Goal: Information Seeking & Learning: Learn about a topic

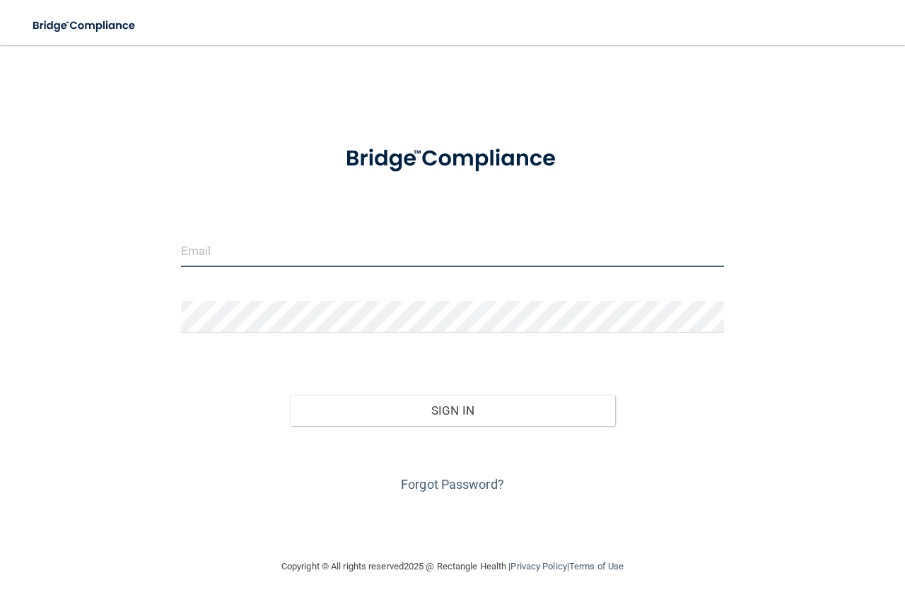
click at [356, 245] on input "email" at bounding box center [452, 251] width 543 height 32
type input "[EMAIL_ADDRESS][DOMAIN_NAME]"
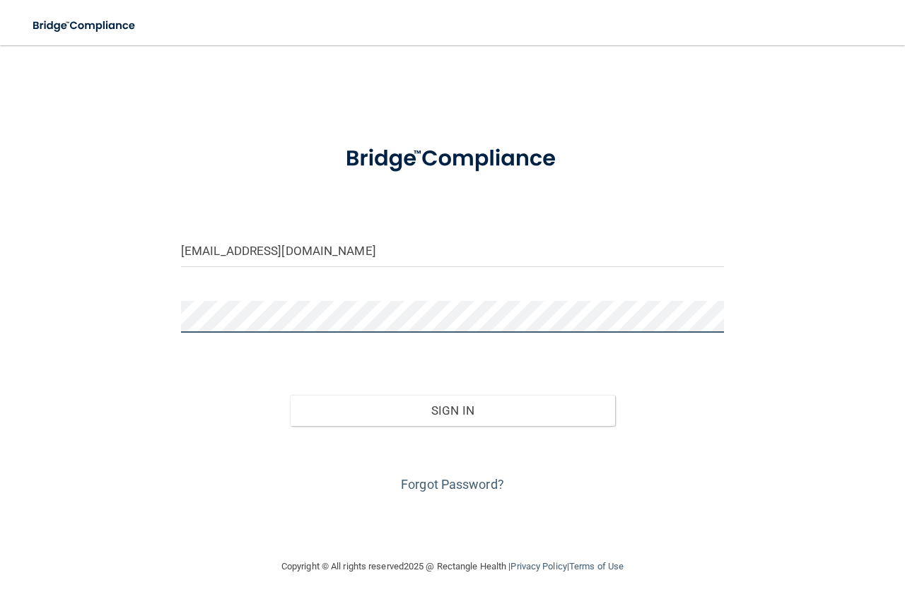
click at [290, 395] on button "Sign In" at bounding box center [453, 410] width 326 height 31
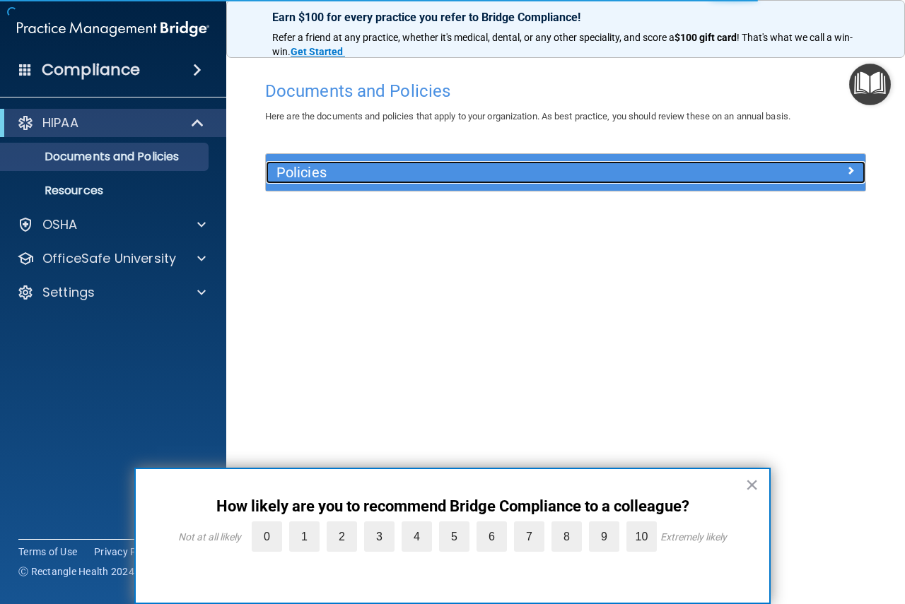
click at [378, 172] on h5 "Policies" at bounding box center [490, 173] width 428 height 16
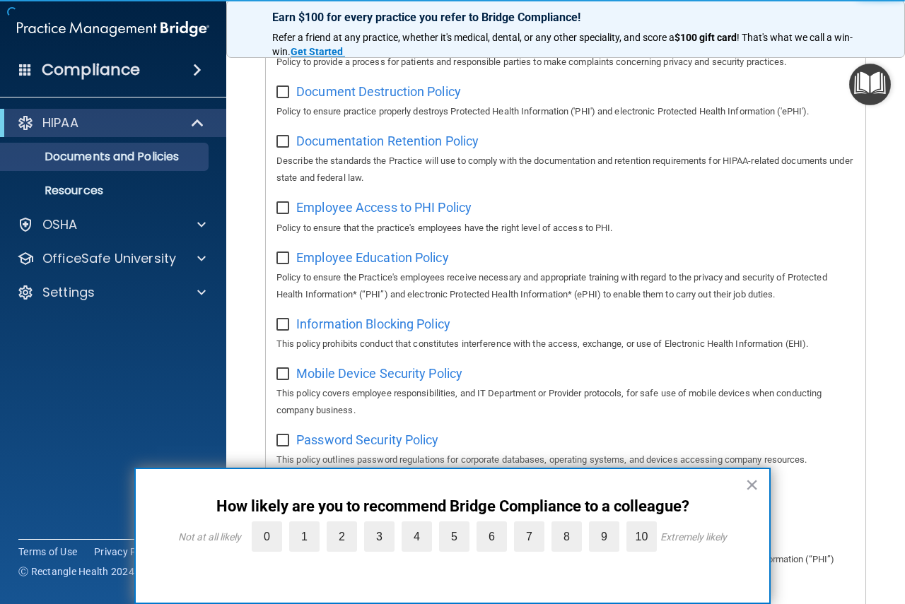
scroll to position [353, 0]
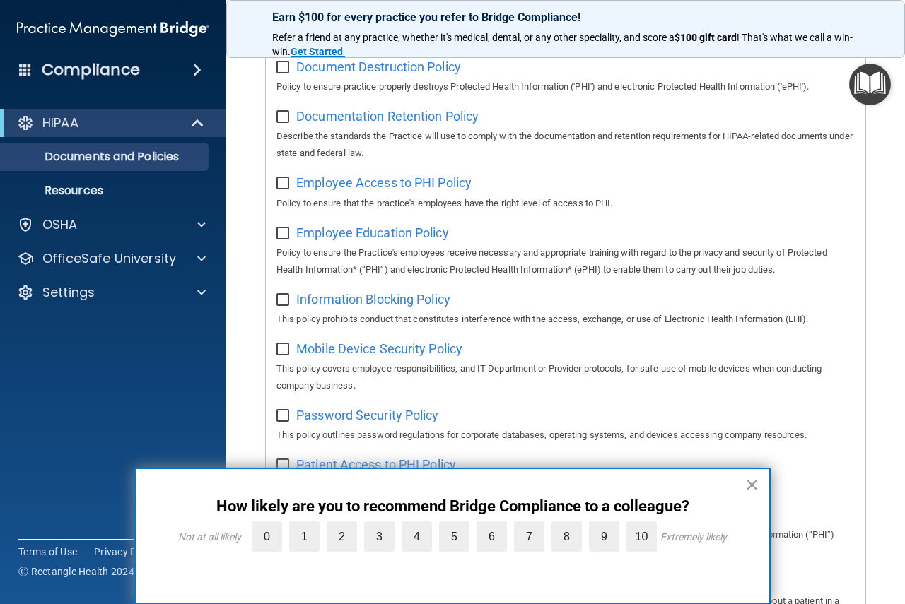
click at [754, 490] on button "×" at bounding box center [751, 485] width 13 height 23
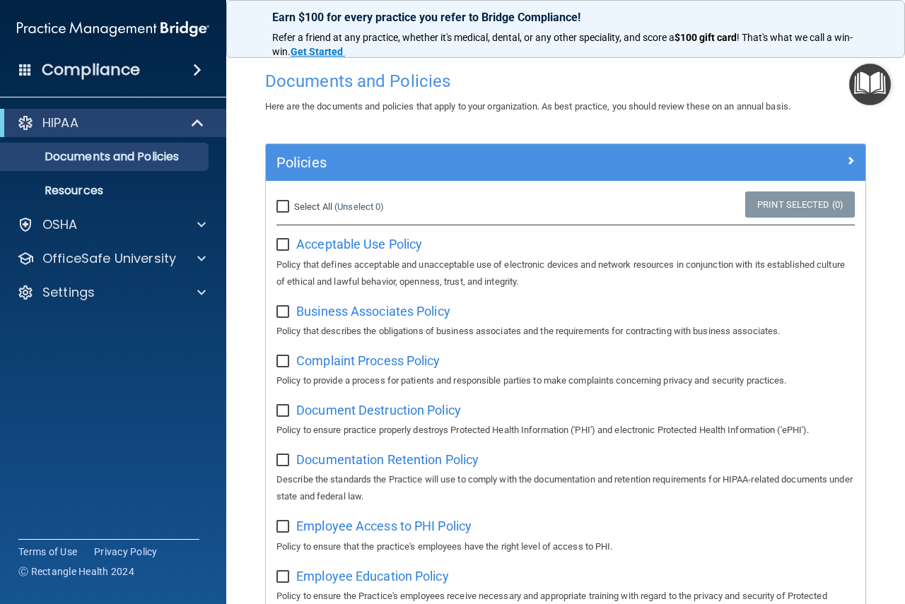
scroll to position [0, 0]
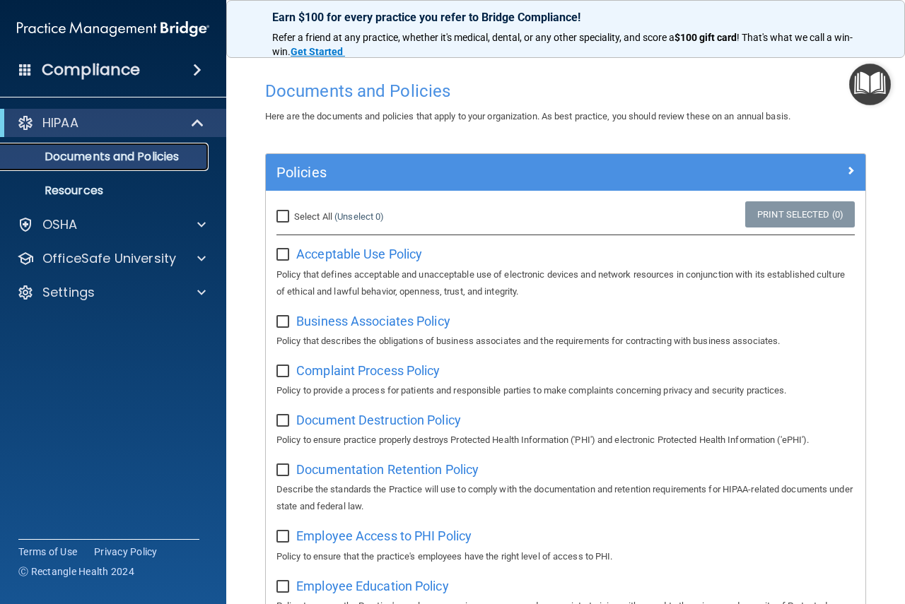
click at [133, 157] on p "Documents and Policies" at bounding box center [105, 157] width 193 height 14
click at [89, 199] on link "Resources" at bounding box center [97, 191] width 223 height 28
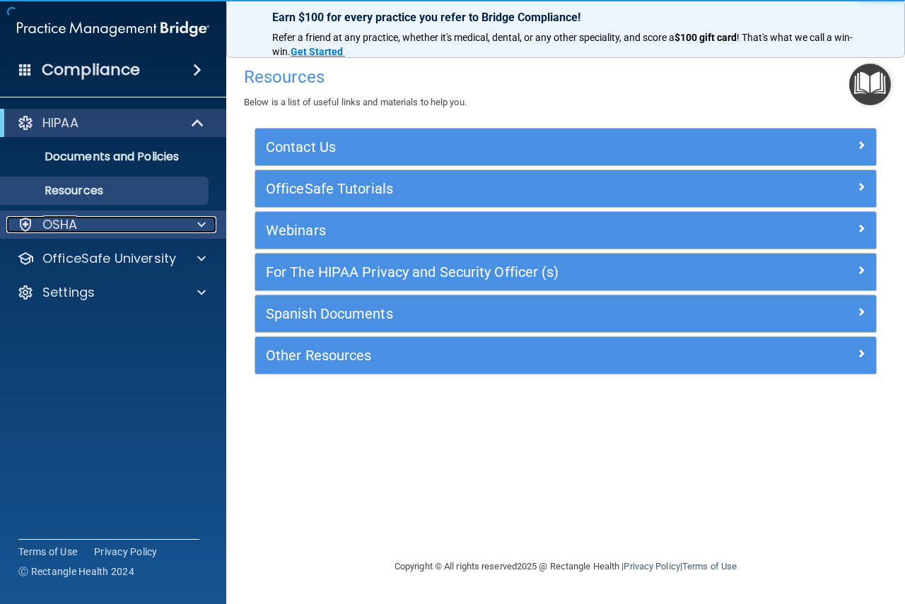
click at [81, 230] on div "OSHA" at bounding box center [93, 224] width 175 height 17
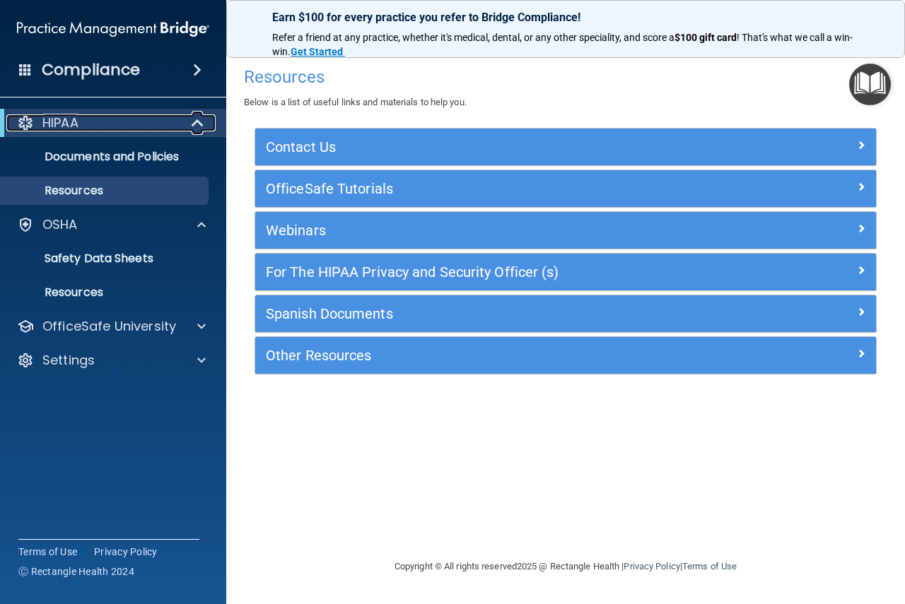
click at [163, 124] on div "HIPAA" at bounding box center [93, 123] width 175 height 17
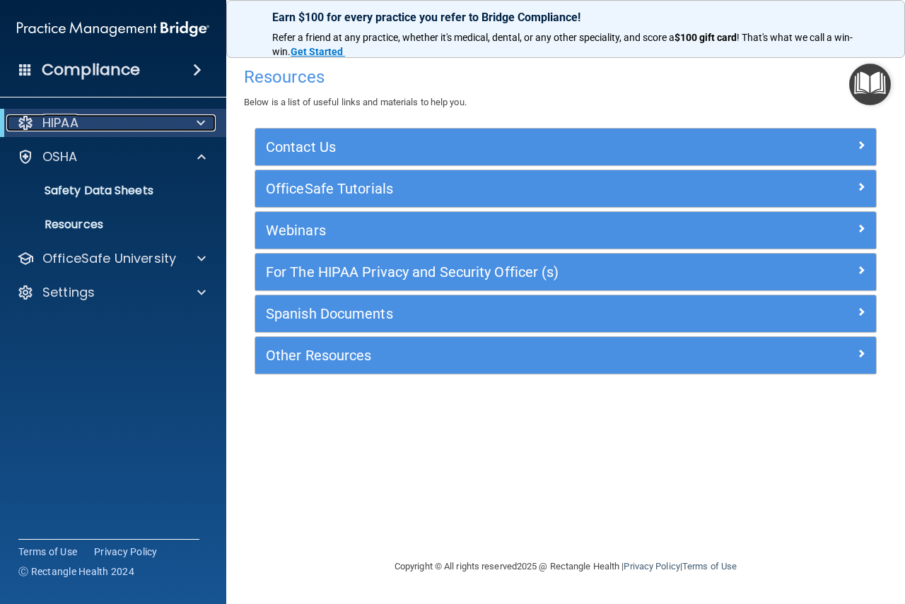
click at [163, 124] on div "HIPAA" at bounding box center [93, 123] width 175 height 17
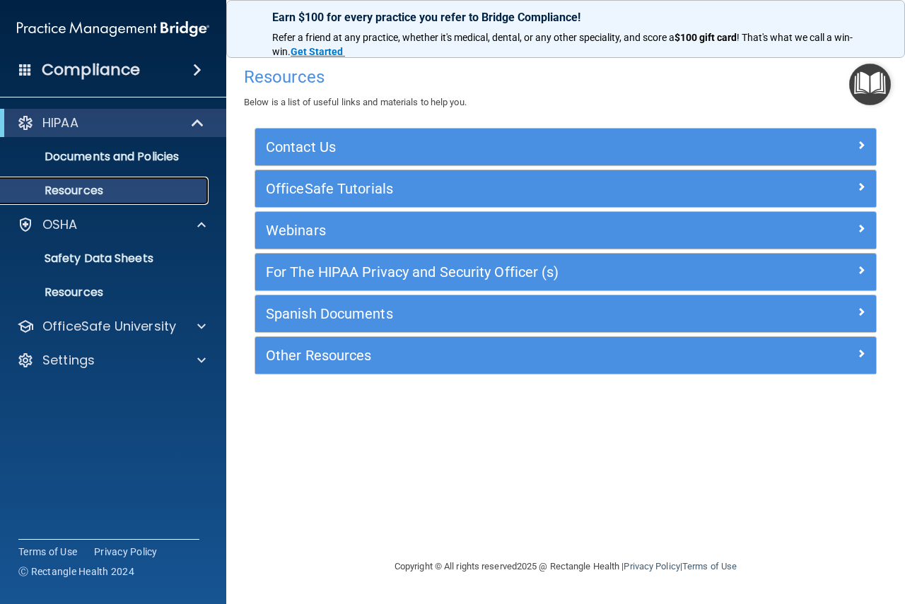
click at [117, 191] on p "Resources" at bounding box center [105, 191] width 193 height 14
click at [201, 71] on span at bounding box center [197, 70] width 8 height 17
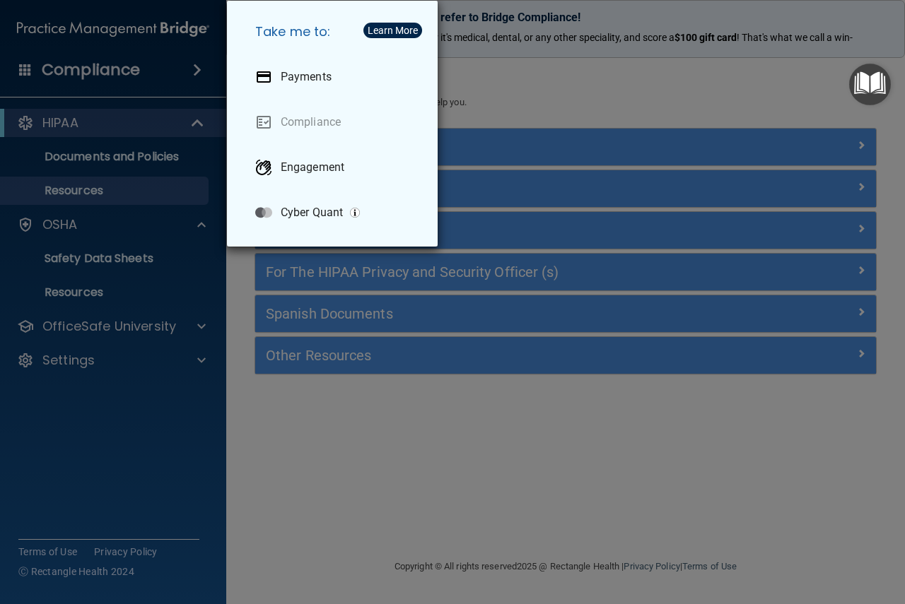
click at [37, 67] on div "Take me to: Payments Compliance Engagement Cyber Quant" at bounding box center [452, 302] width 905 height 604
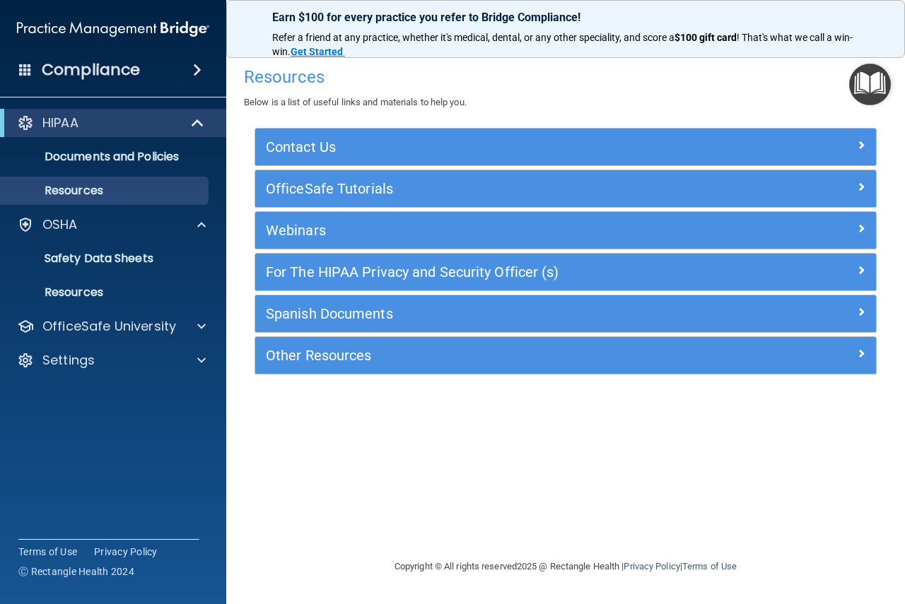
click at [24, 72] on span at bounding box center [25, 69] width 13 height 13
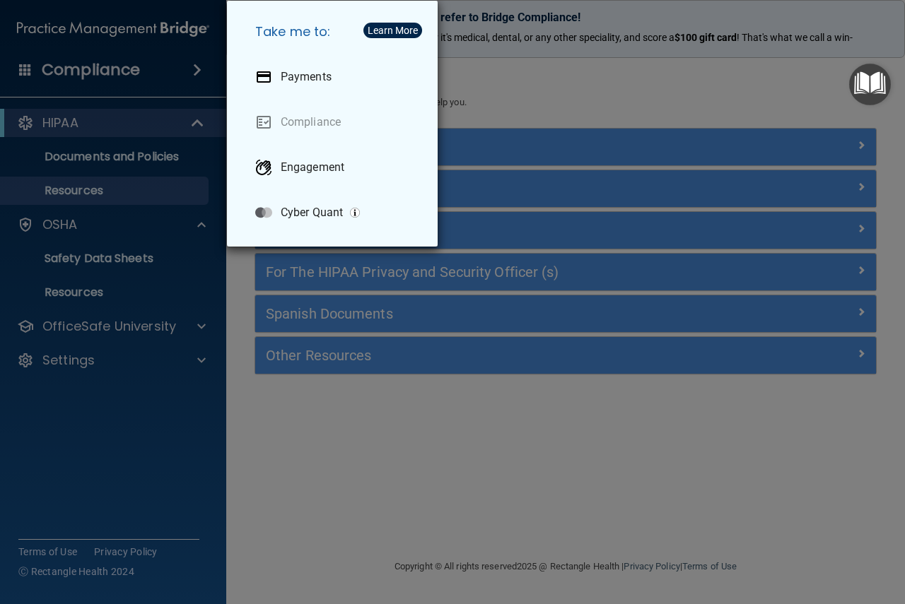
click at [28, 77] on div "Take me to: Payments Compliance Engagement Cyber Quant" at bounding box center [452, 302] width 905 height 604
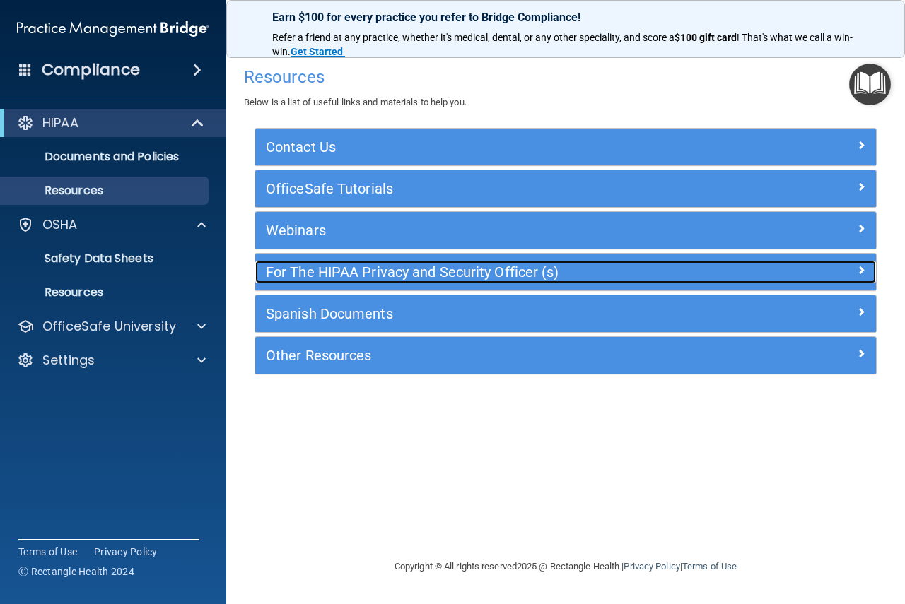
click at [306, 275] on h5 "For The HIPAA Privacy and Security Officer (s)" at bounding box center [488, 272] width 445 height 16
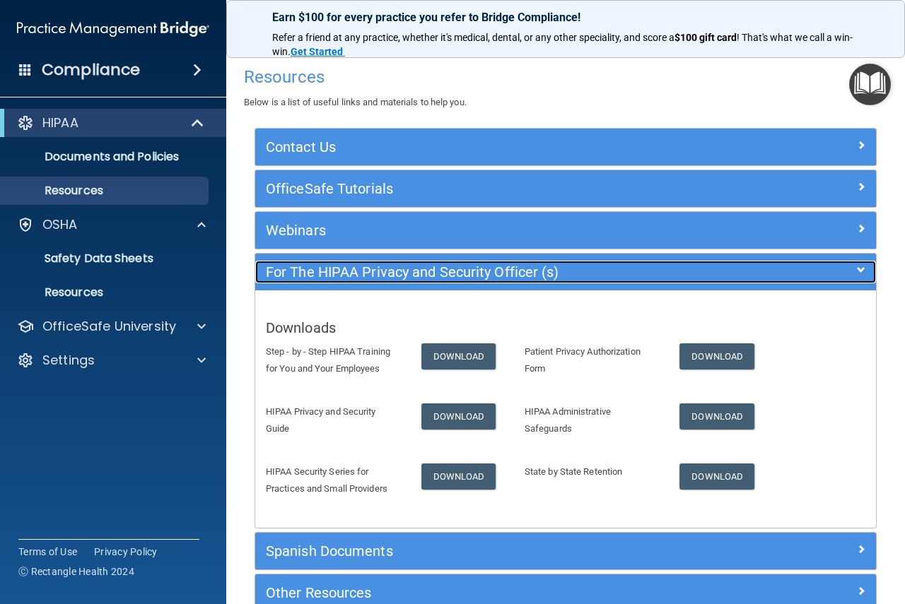
click at [306, 275] on h5 "For The HIPAA Privacy and Security Officer (s)" at bounding box center [488, 272] width 445 height 16
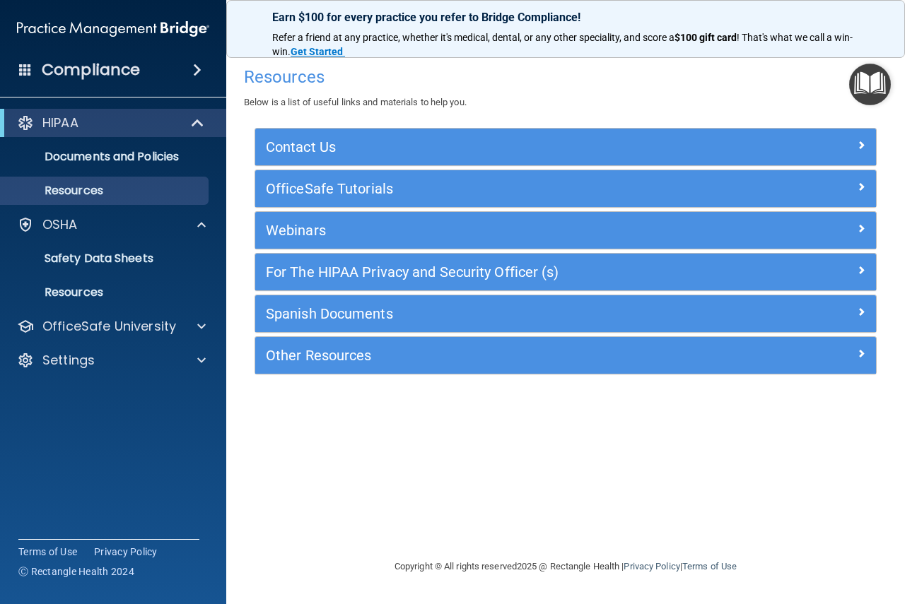
click at [298, 370] on div "Other Resources" at bounding box center [565, 355] width 621 height 37
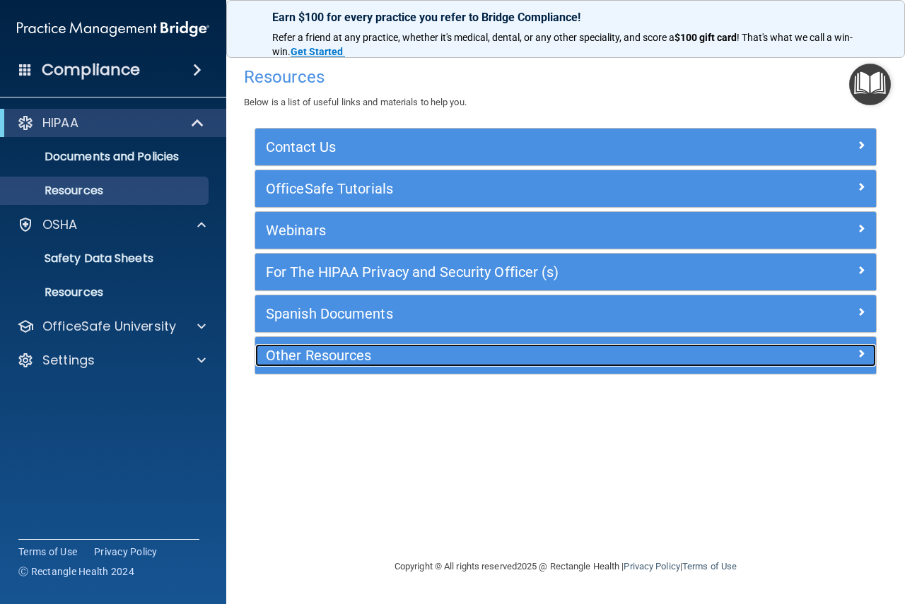
click at [303, 363] on h5 "Other Resources" at bounding box center [488, 356] width 445 height 16
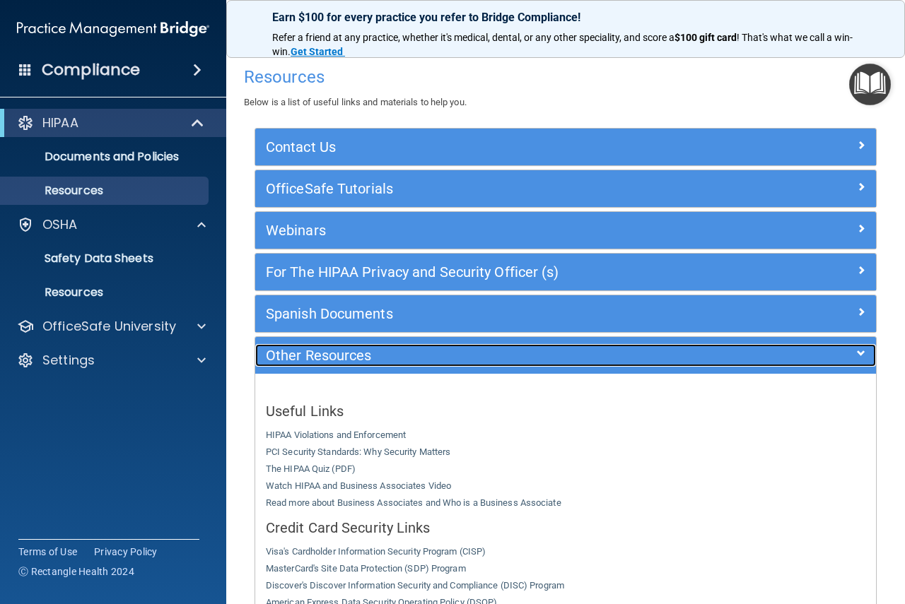
click at [303, 363] on h5 "Other Resources" at bounding box center [488, 356] width 445 height 16
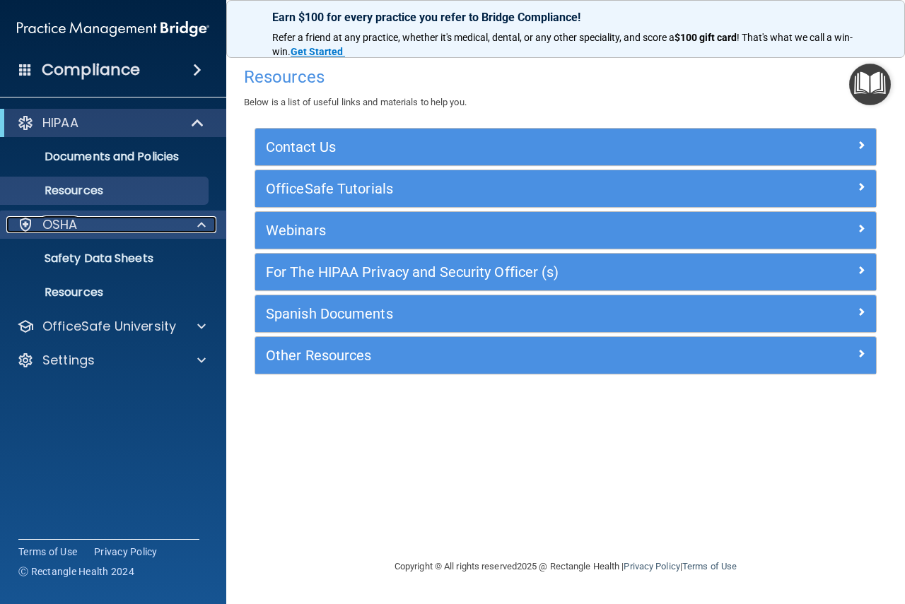
click at [95, 230] on div "OSHA" at bounding box center [93, 224] width 175 height 17
click at [140, 229] on div "OSHA" at bounding box center [93, 224] width 175 height 17
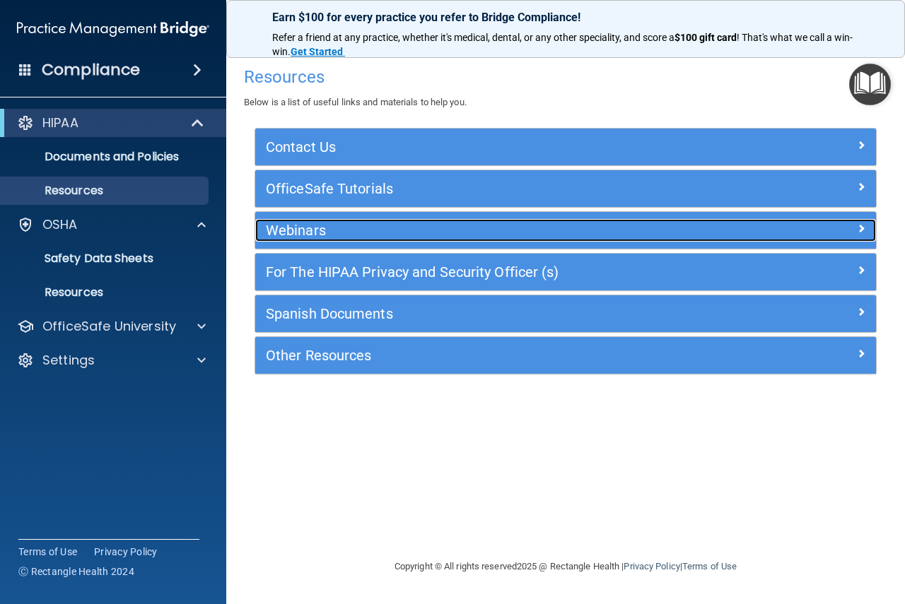
click at [296, 234] on h5 "Webinars" at bounding box center [488, 231] width 445 height 16
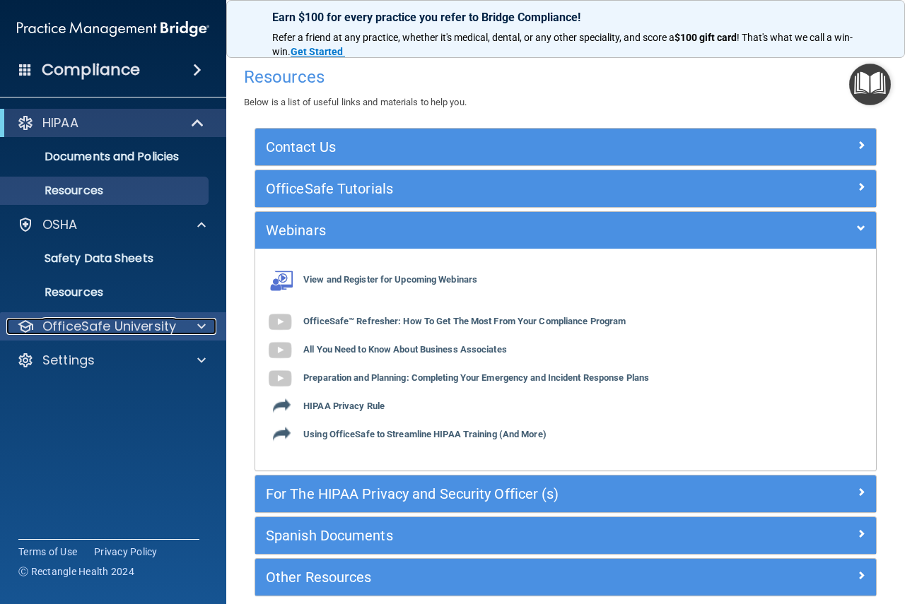
click at [169, 327] on p "OfficeSafe University" at bounding box center [109, 326] width 134 height 17
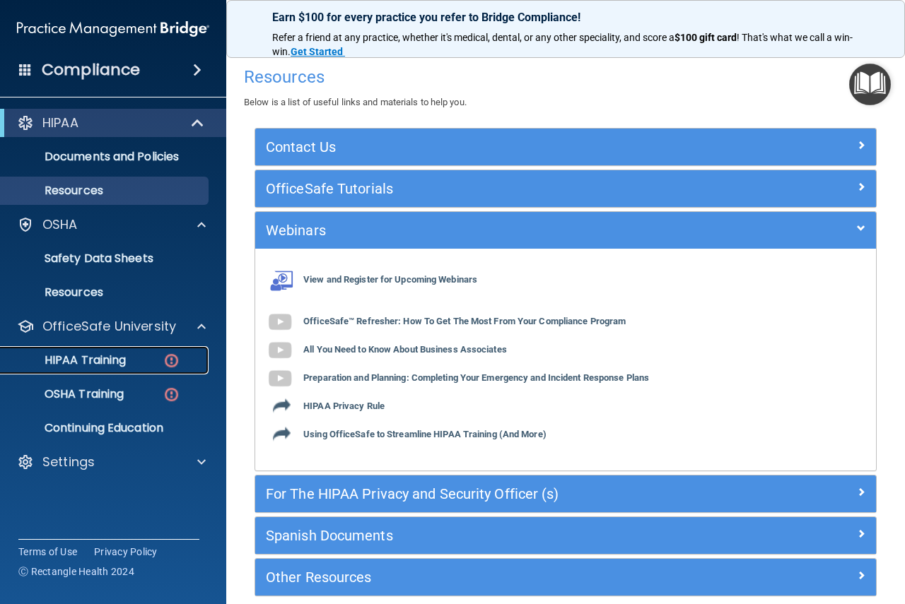
click at [119, 364] on p "HIPAA Training" at bounding box center [67, 360] width 117 height 14
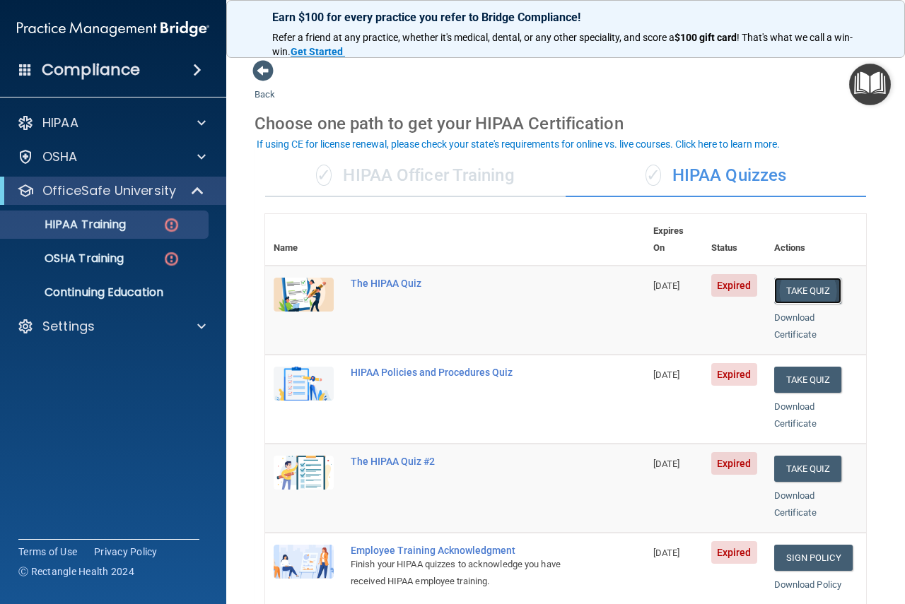
click at [797, 278] on button "Take Quiz" at bounding box center [808, 291] width 68 height 26
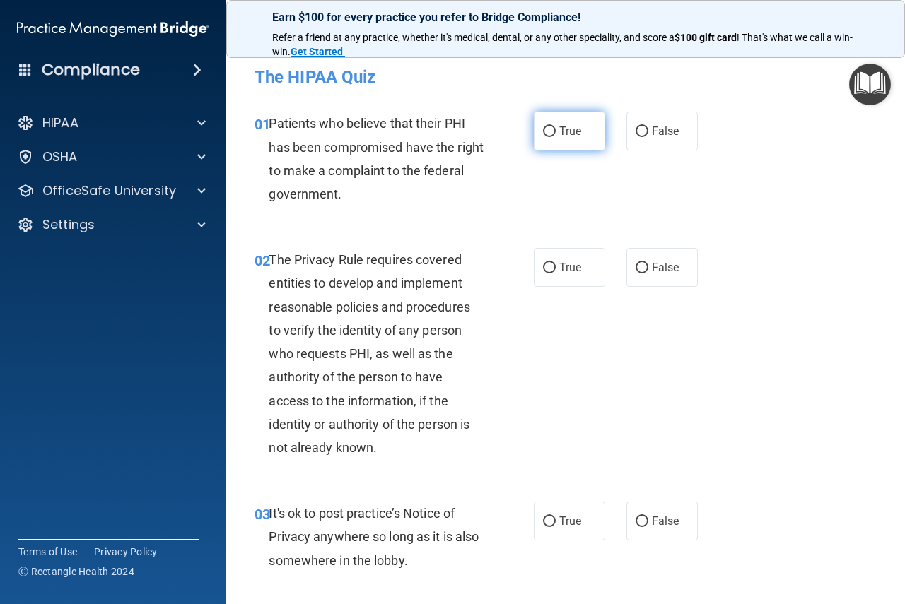
click at [543, 127] on input "True" at bounding box center [549, 132] width 13 height 11
radio input "true"
click at [543, 269] on input "True" at bounding box center [549, 268] width 13 height 11
radio input "true"
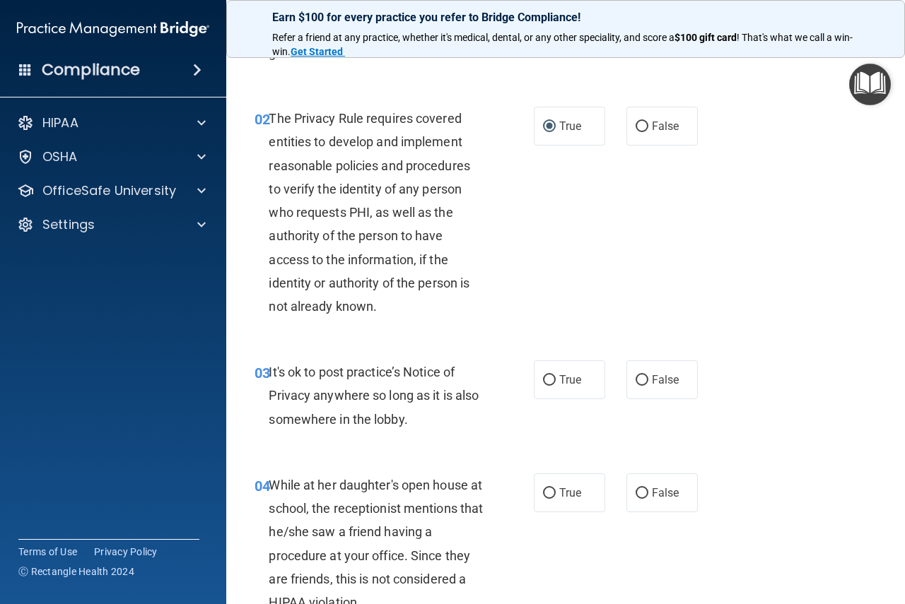
scroll to position [212, 0]
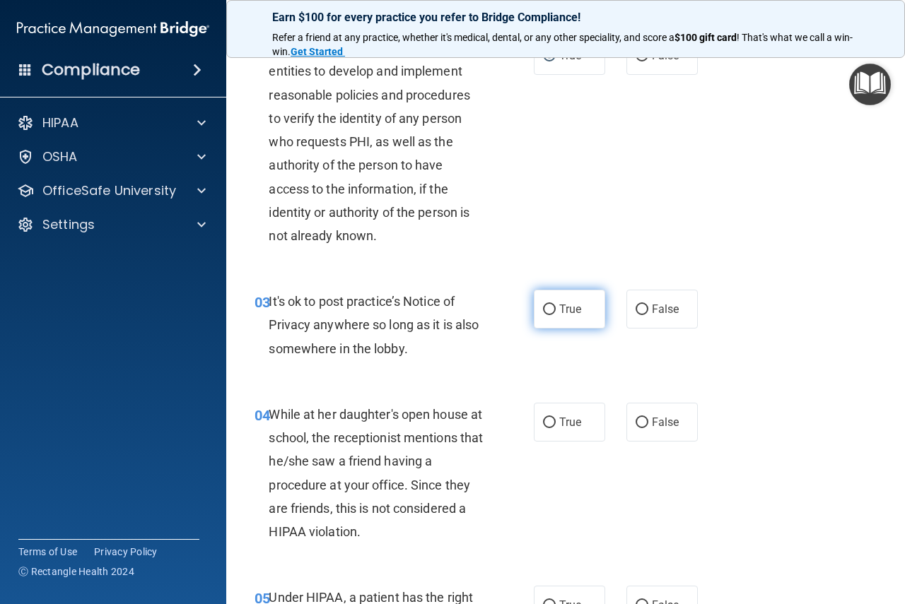
click at [543, 305] on input "True" at bounding box center [549, 310] width 13 height 11
radio input "true"
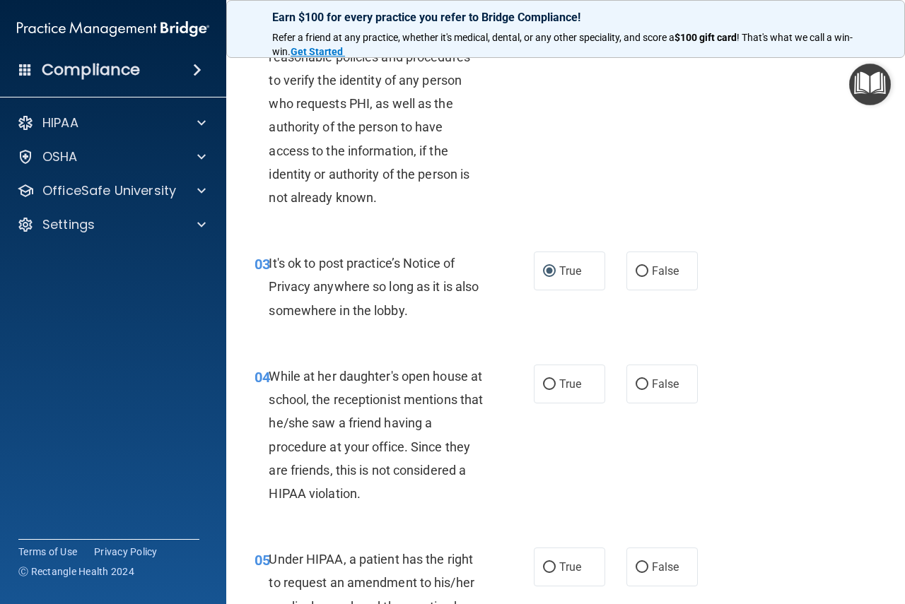
scroll to position [283, 0]
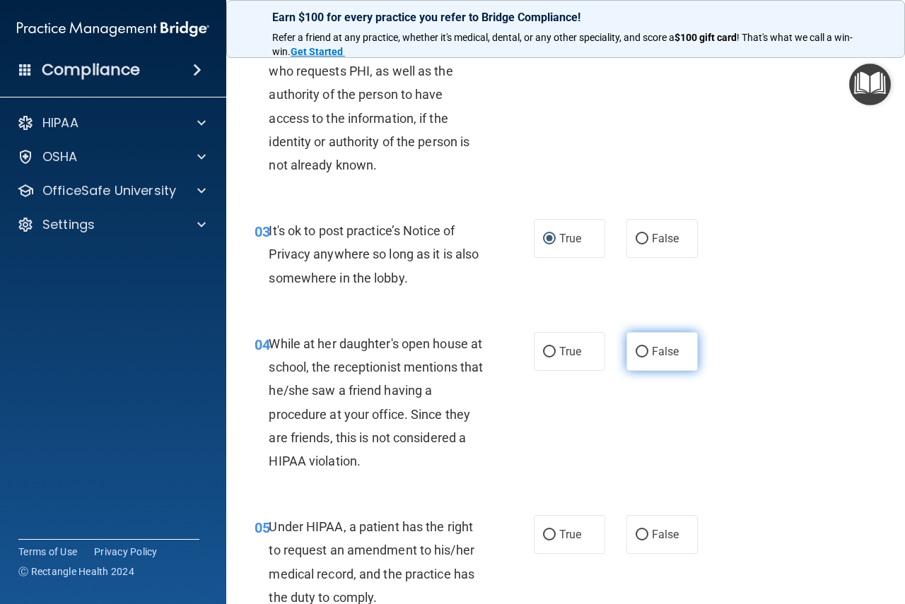
click at [636, 353] on input "False" at bounding box center [642, 352] width 13 height 11
radio input "true"
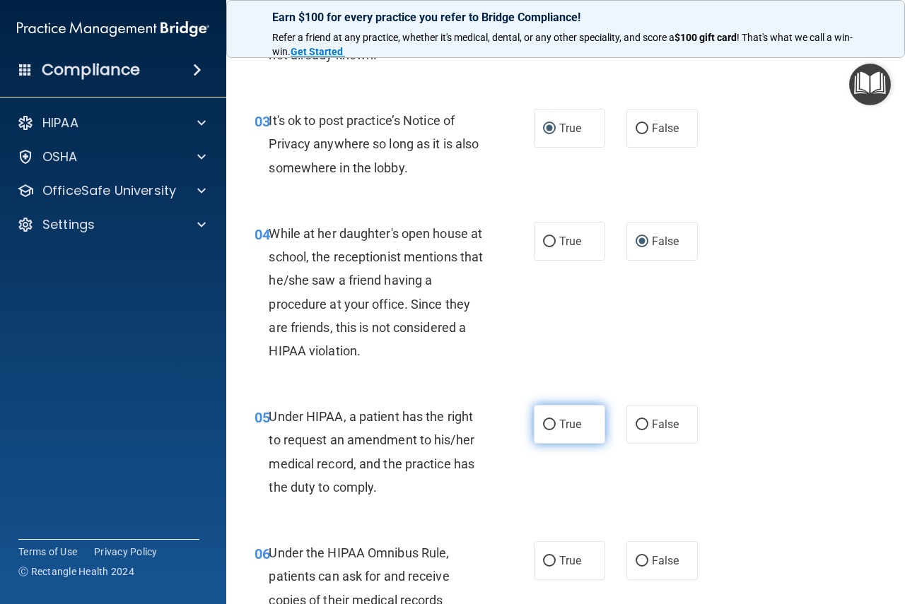
scroll to position [424, 0]
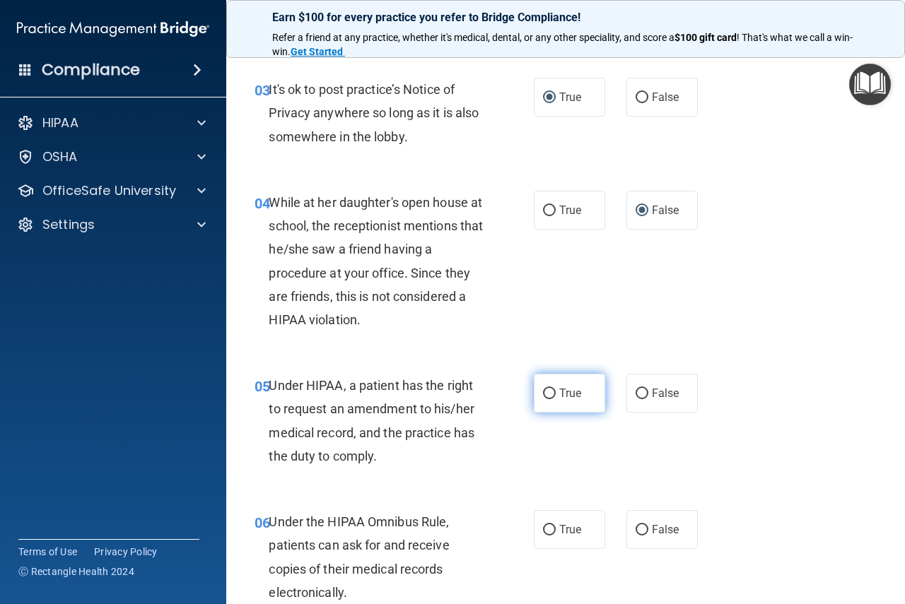
click at [549, 399] on input "True" at bounding box center [549, 394] width 13 height 11
radio input "true"
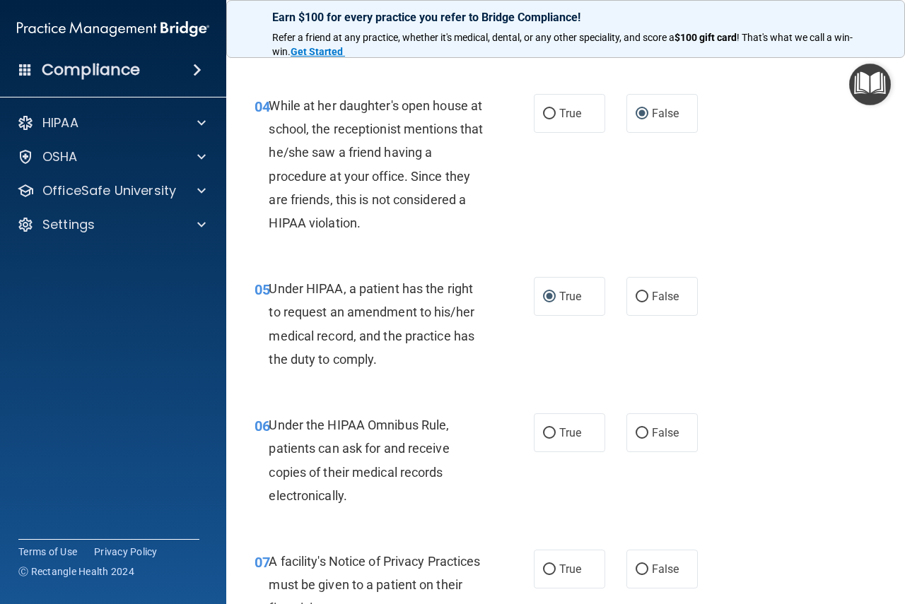
scroll to position [566, 0]
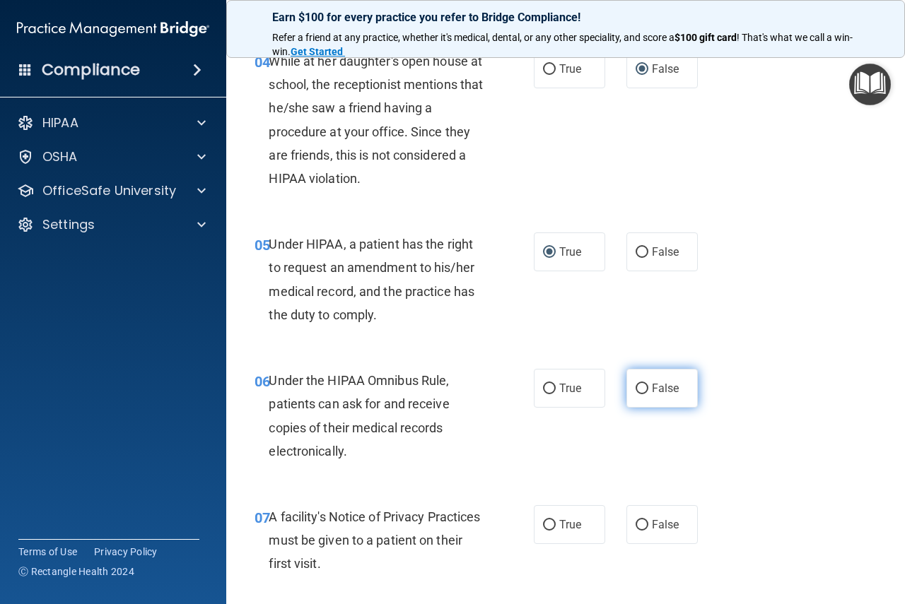
click at [636, 390] on input "False" at bounding box center [642, 389] width 13 height 11
radio input "true"
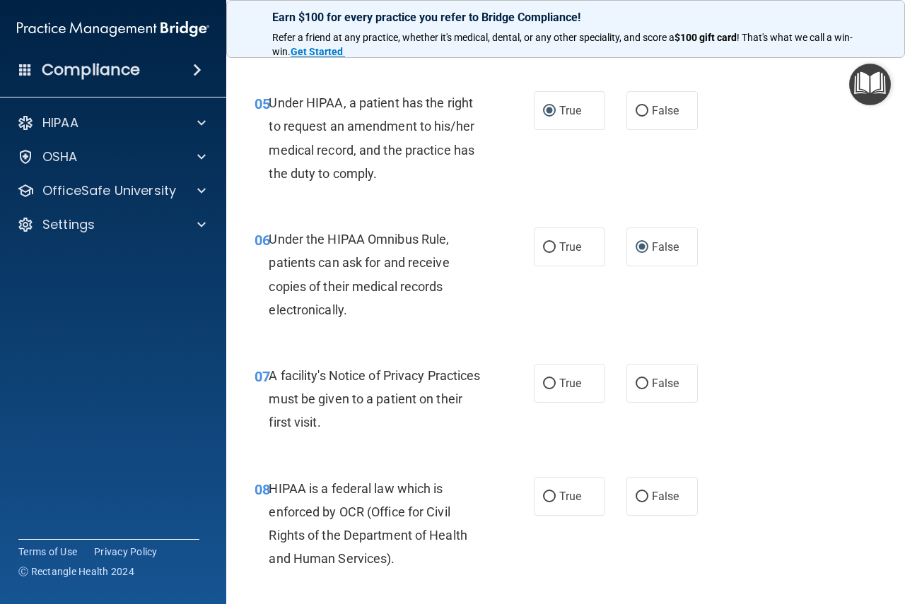
scroll to position [778, 0]
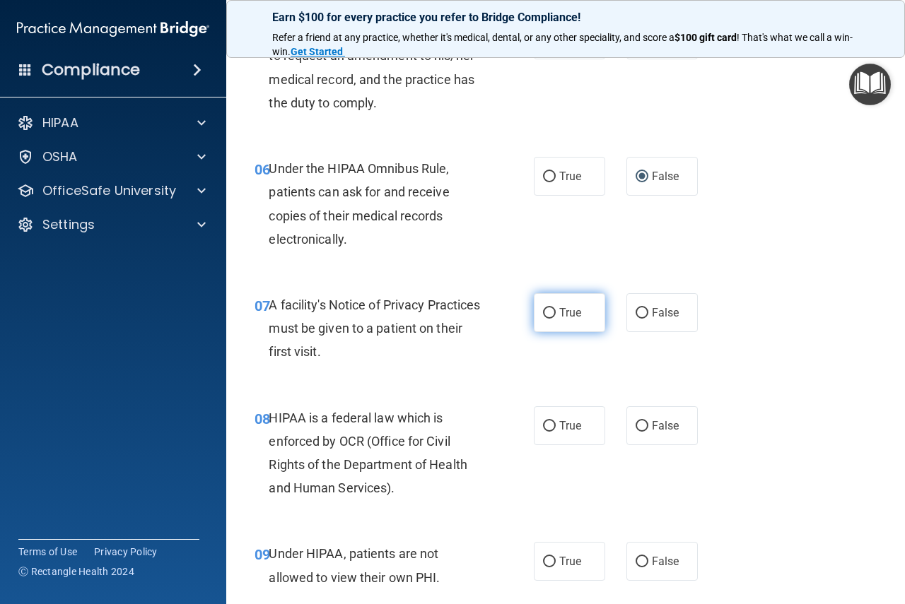
click at [548, 315] on input "True" at bounding box center [549, 313] width 13 height 11
radio input "true"
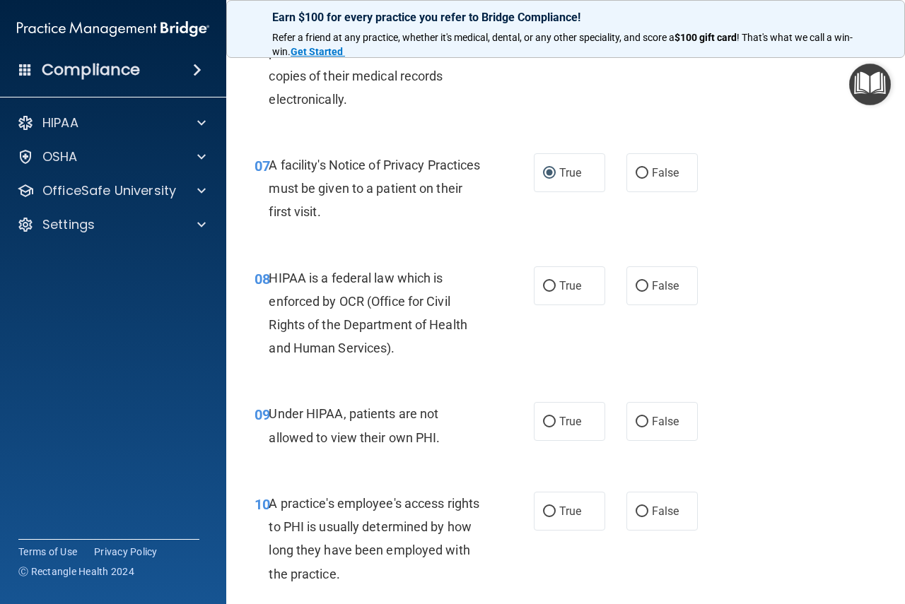
scroll to position [919, 0]
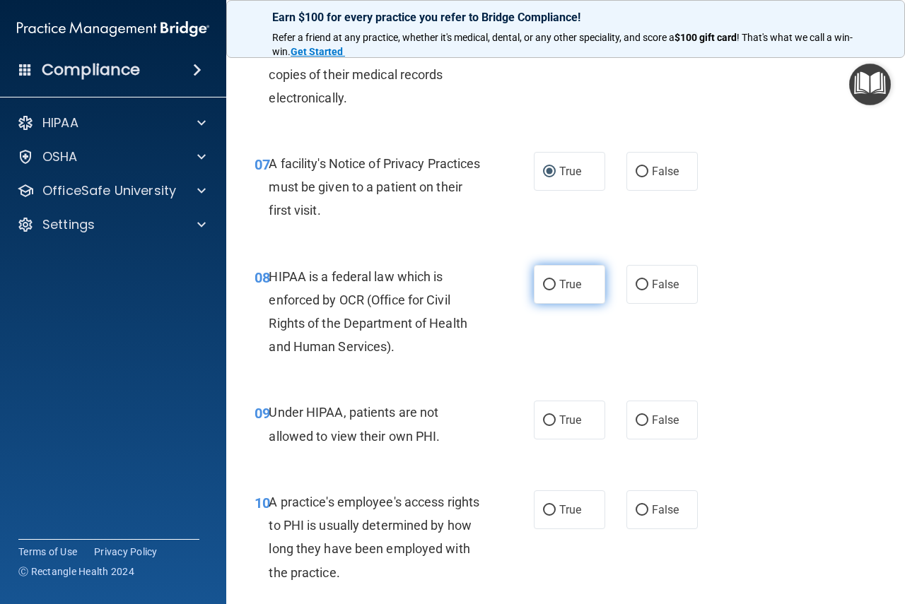
click at [543, 288] on input "True" at bounding box center [549, 285] width 13 height 11
radio input "true"
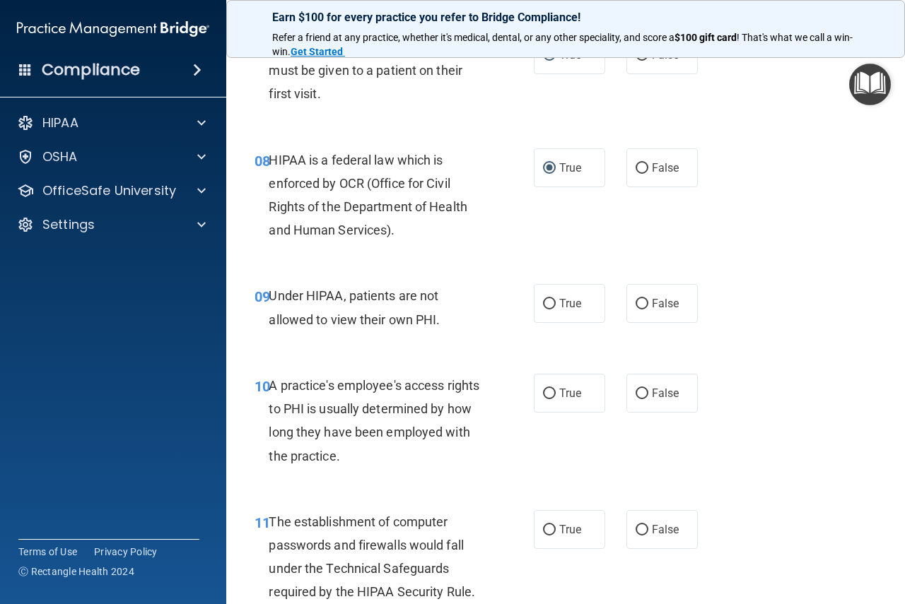
scroll to position [1060, 0]
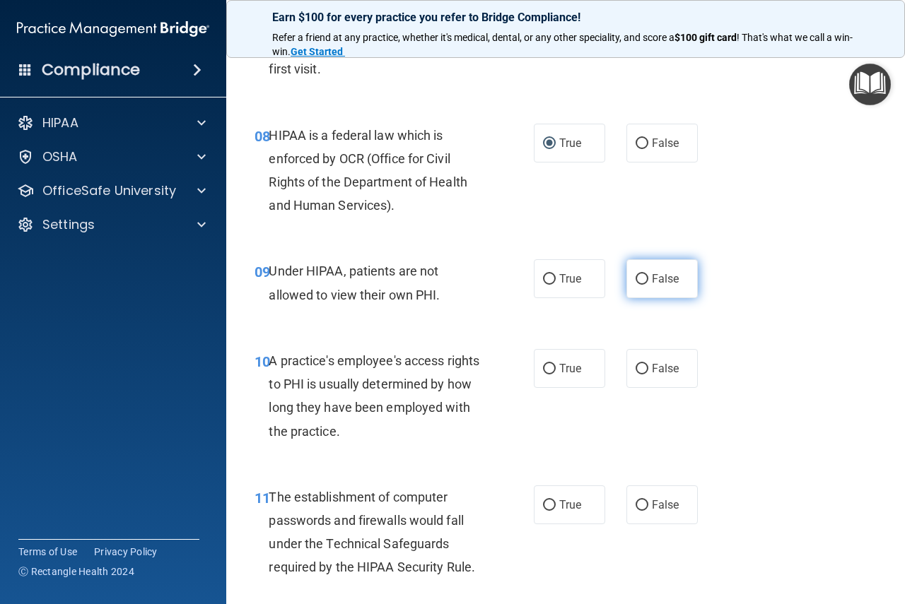
click at [636, 285] on input "False" at bounding box center [642, 279] width 13 height 11
radio input "true"
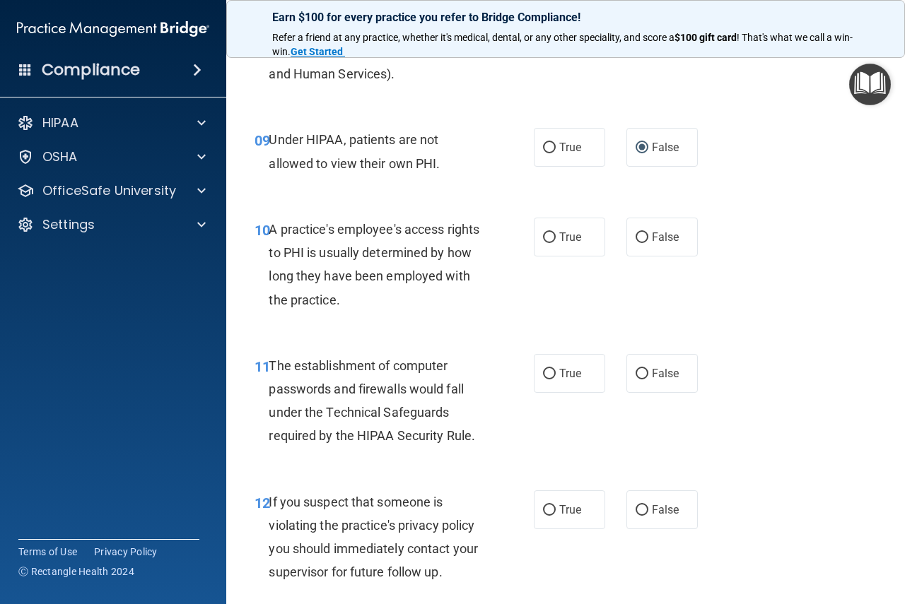
scroll to position [1202, 0]
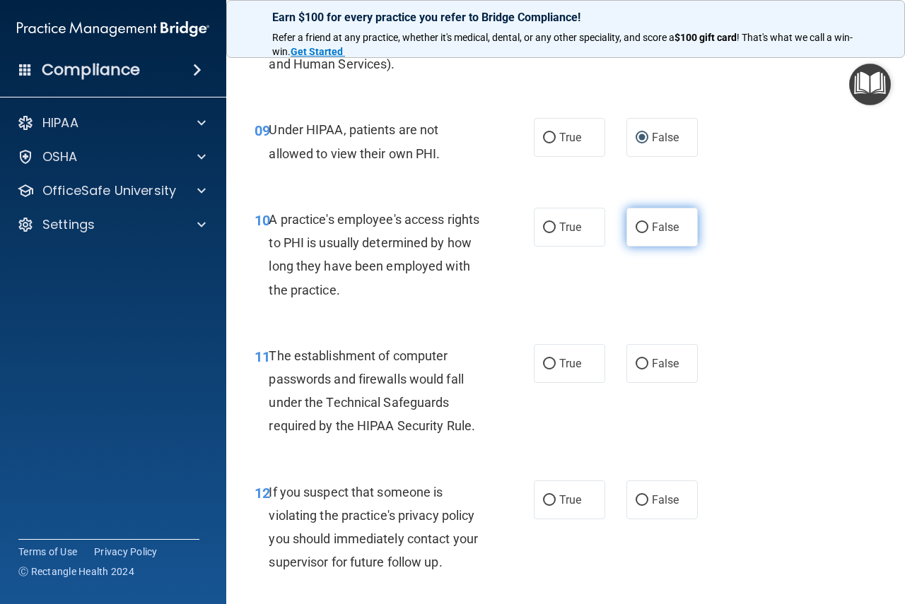
click at [636, 233] on input "False" at bounding box center [642, 228] width 13 height 11
radio input "true"
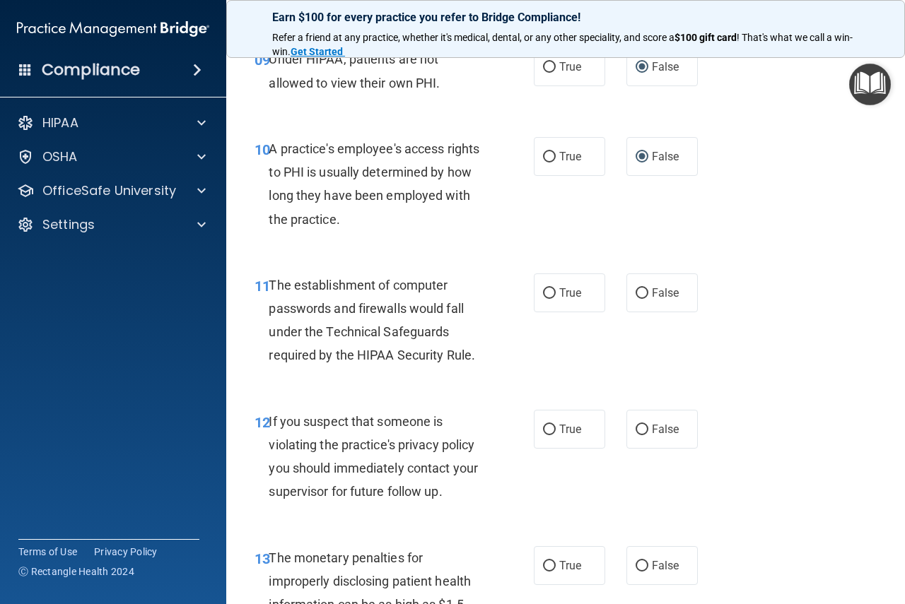
scroll to position [1343, 0]
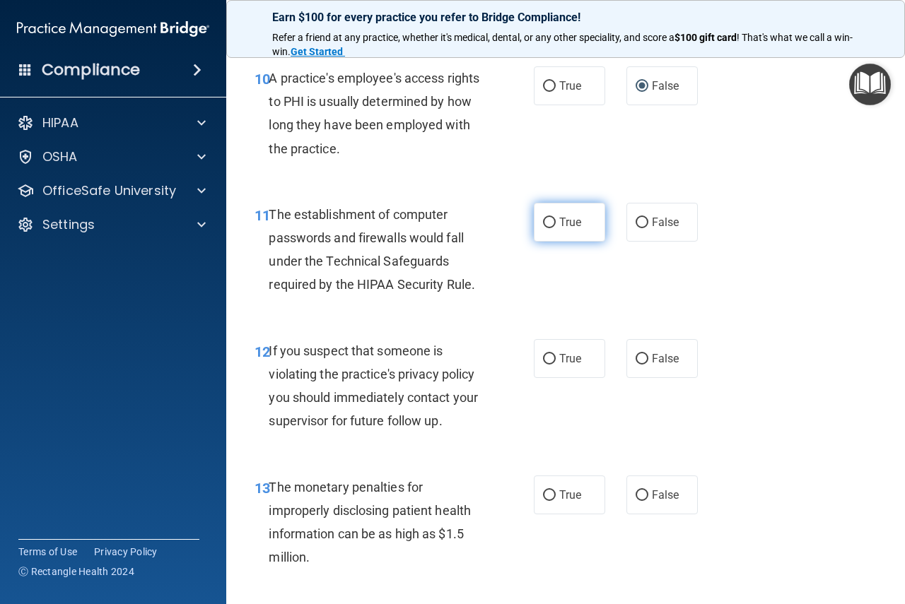
click at [536, 227] on label "True" at bounding box center [569, 222] width 71 height 39
click at [543, 227] on input "True" at bounding box center [549, 223] width 13 height 11
radio input "true"
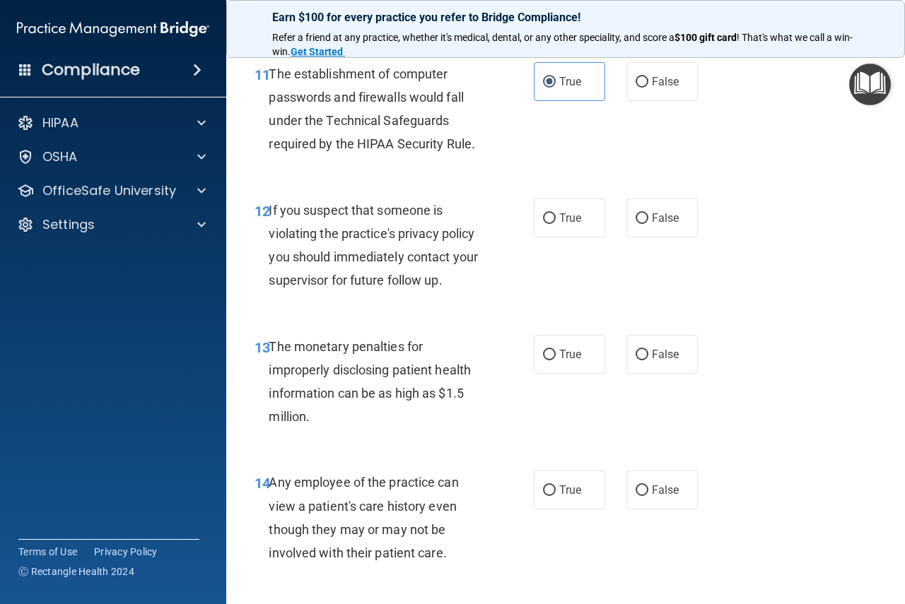
scroll to position [1485, 0]
click at [536, 224] on label "True" at bounding box center [569, 217] width 71 height 39
click at [543, 223] on input "True" at bounding box center [549, 218] width 13 height 11
radio input "true"
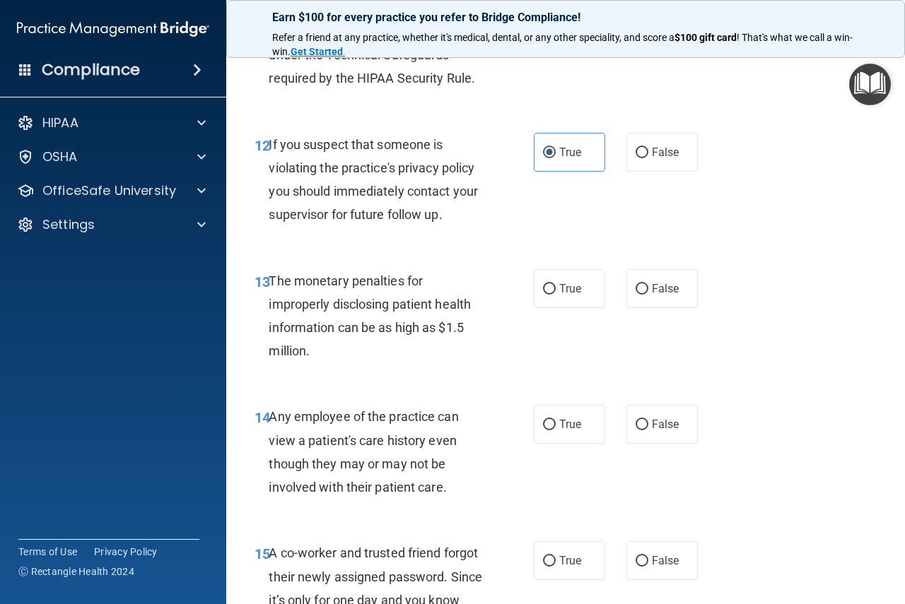
scroll to position [1574, 0]
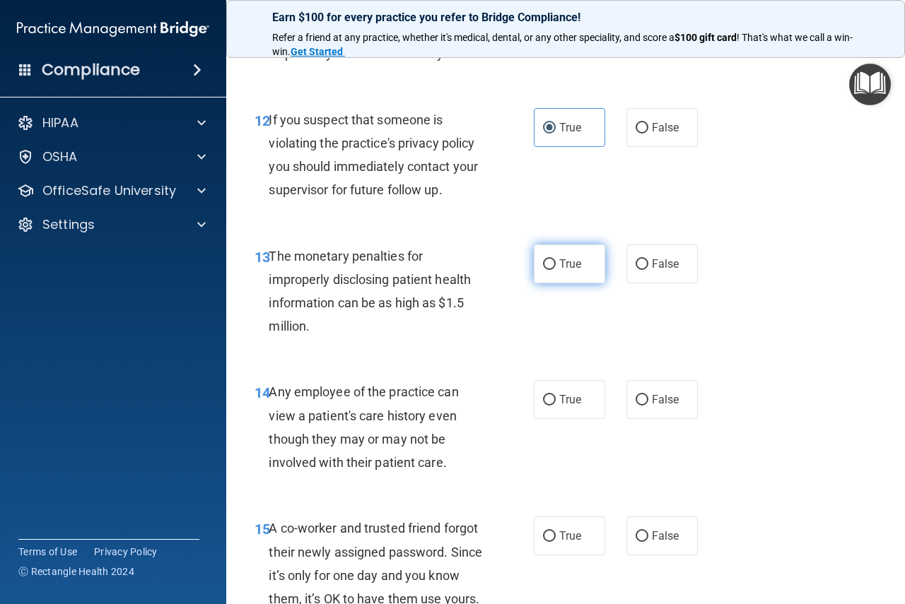
click at [557, 274] on label "True" at bounding box center [569, 264] width 71 height 39
click at [556, 270] on input "True" at bounding box center [549, 264] width 13 height 11
radio input "true"
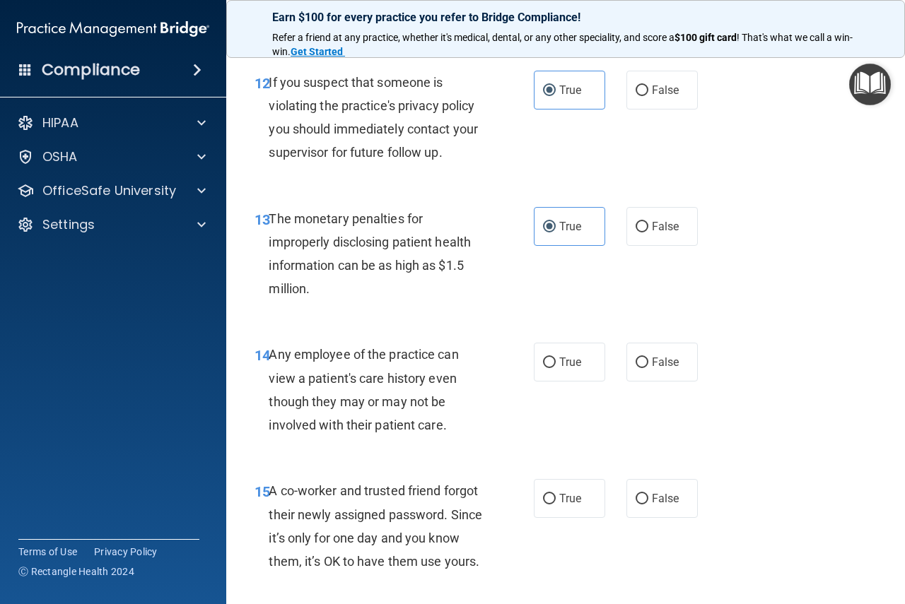
scroll to position [1645, 0]
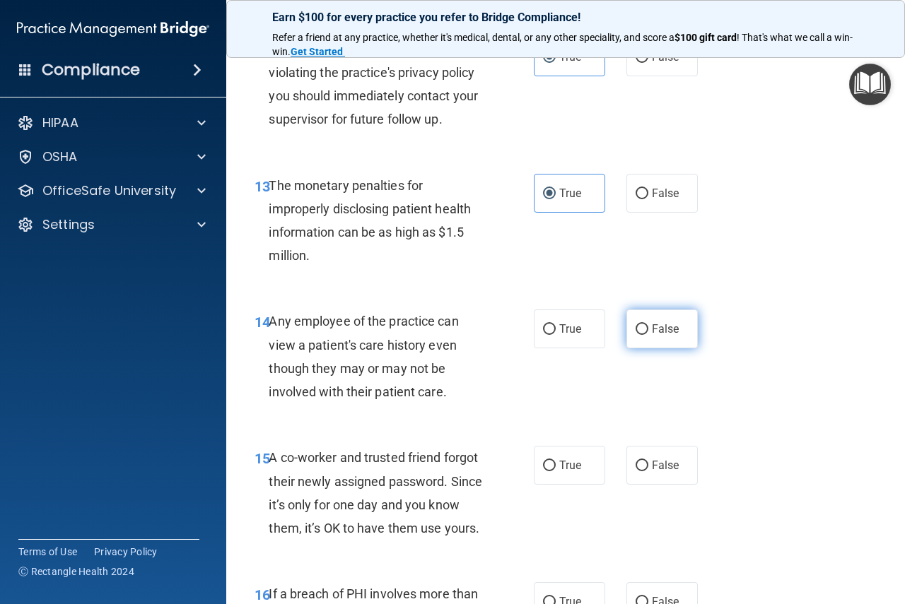
click at [654, 337] on label "False" at bounding box center [661, 329] width 71 height 39
click at [648, 335] on input "False" at bounding box center [642, 330] width 13 height 11
radio input "true"
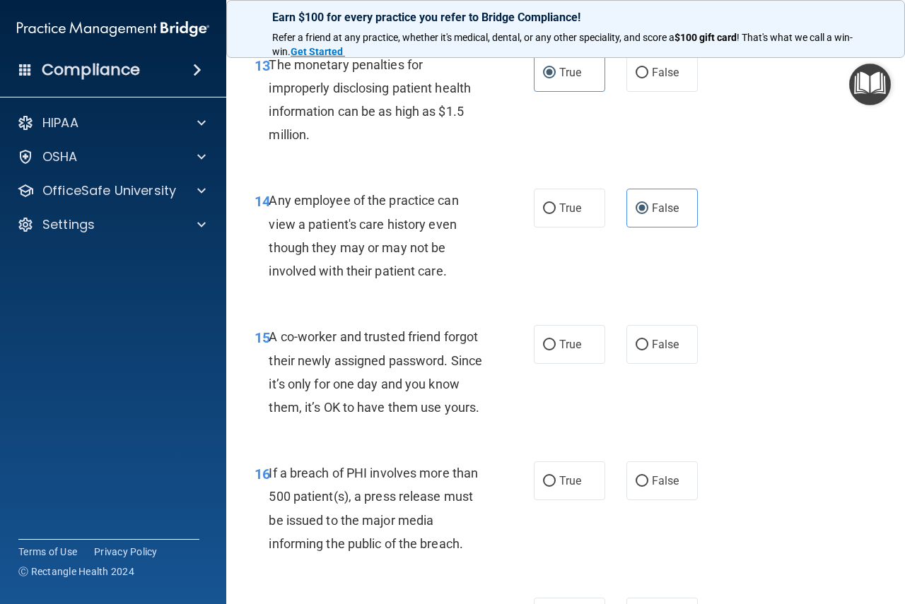
scroll to position [1787, 0]
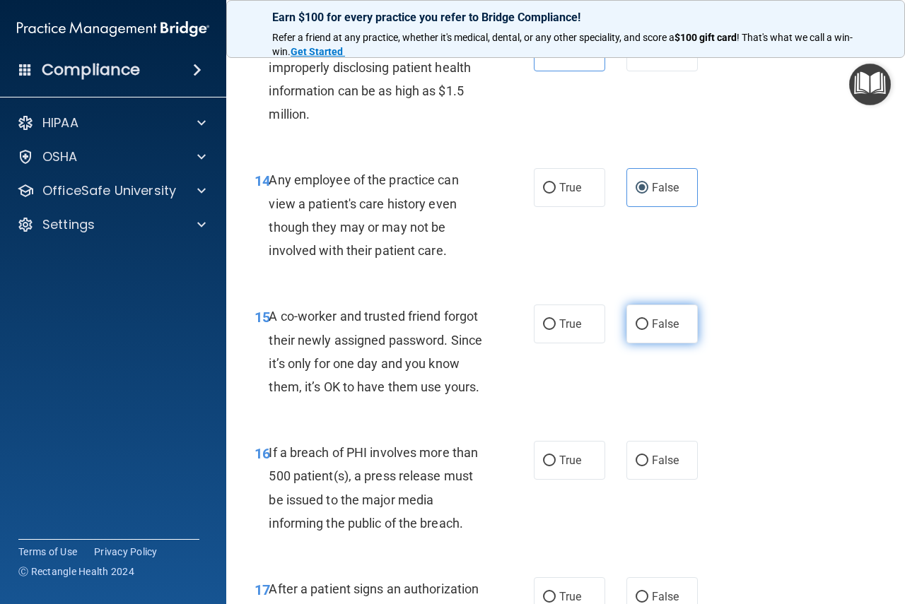
click at [649, 338] on label "False" at bounding box center [661, 324] width 71 height 39
click at [648, 330] on input "False" at bounding box center [642, 325] width 13 height 11
radio input "true"
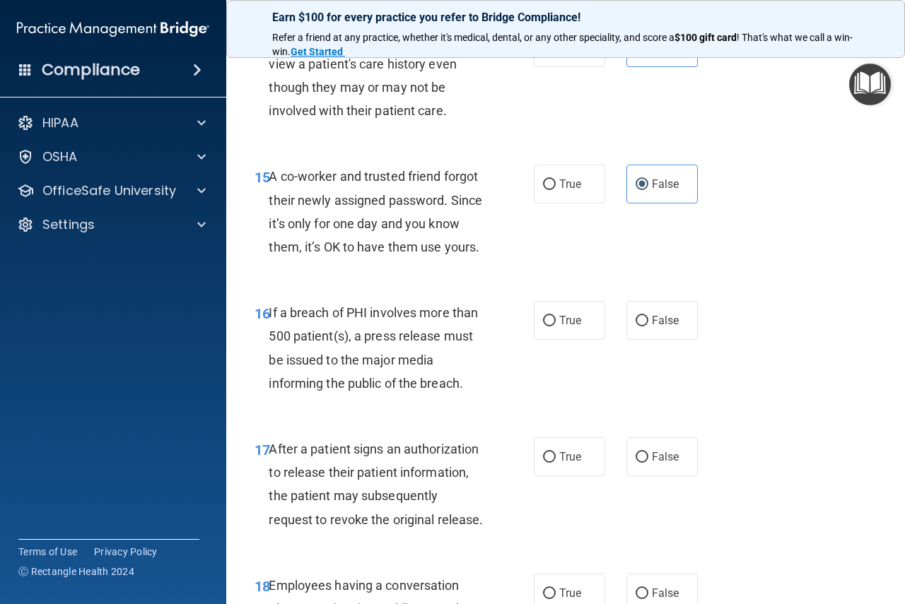
scroll to position [1928, 0]
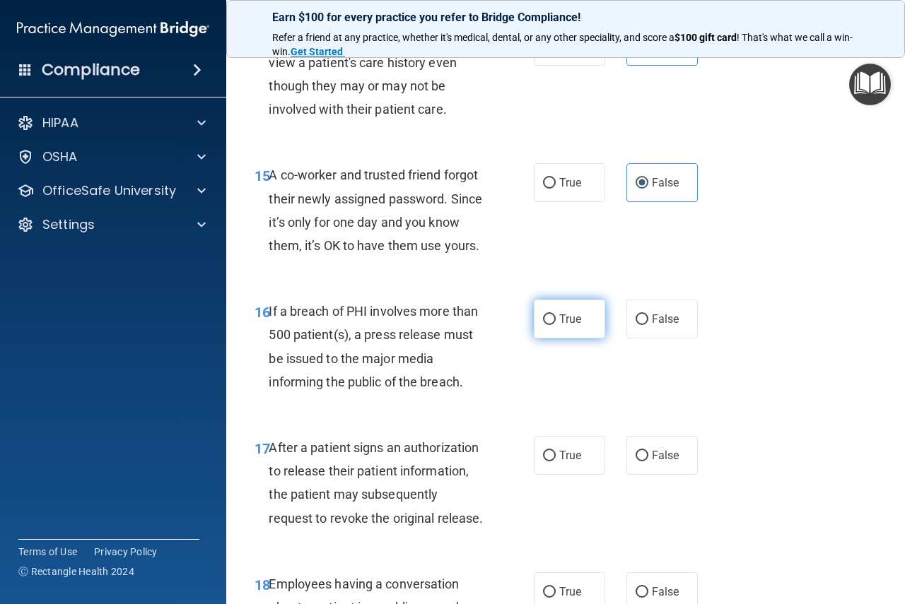
click at [550, 325] on input "True" at bounding box center [549, 320] width 13 height 11
radio input "true"
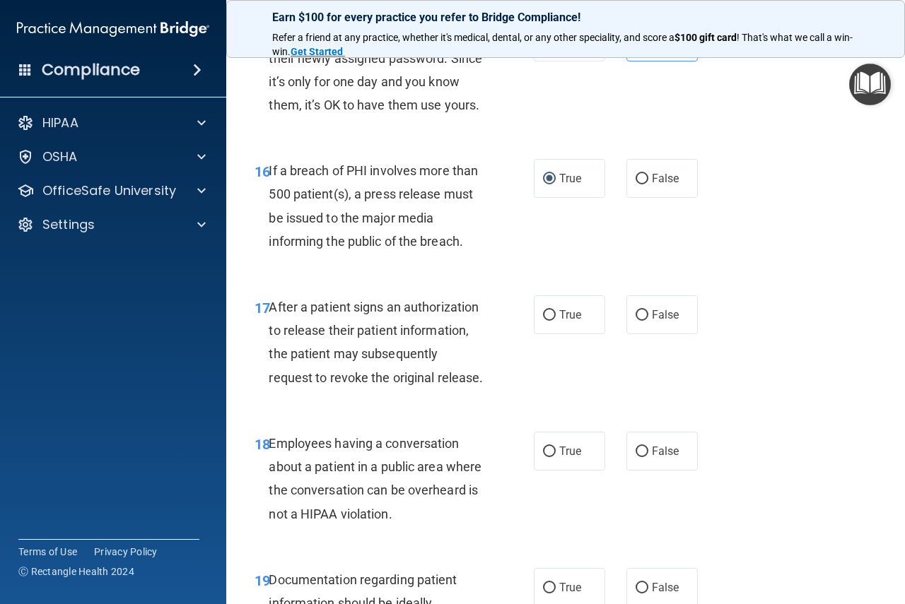
scroll to position [2069, 0]
click at [549, 320] on input "True" at bounding box center [549, 315] width 13 height 11
radio input "true"
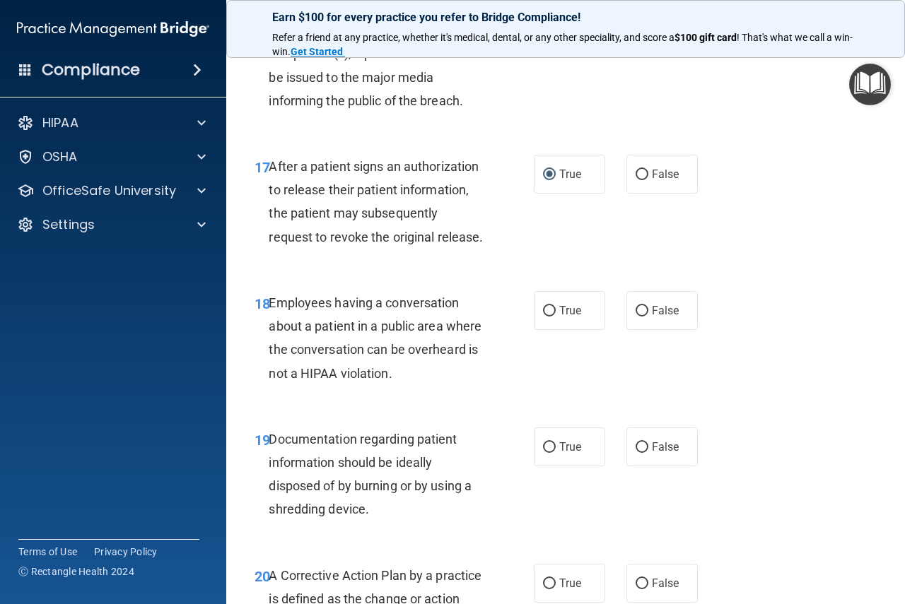
scroll to position [2211, 0]
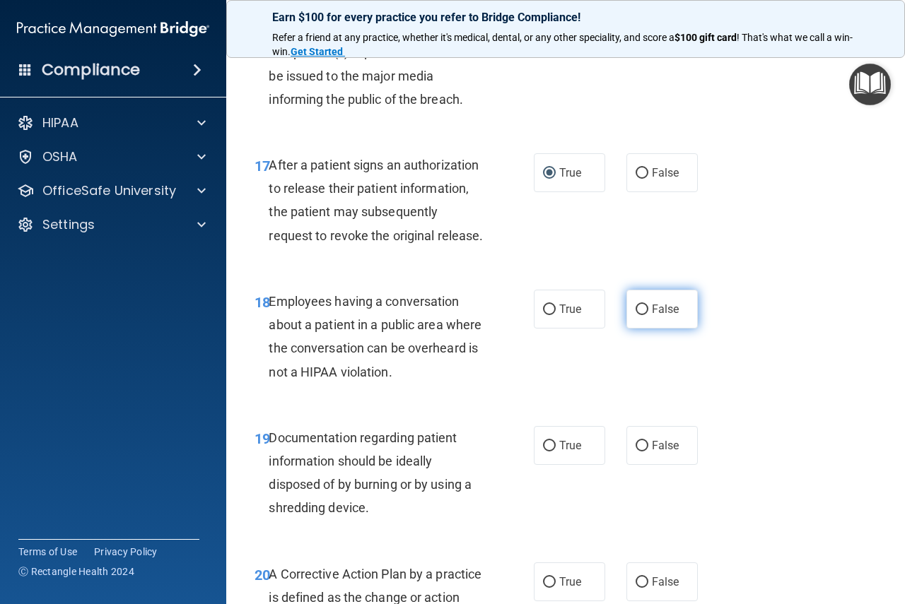
click at [636, 315] on input "False" at bounding box center [642, 310] width 13 height 11
radio input "true"
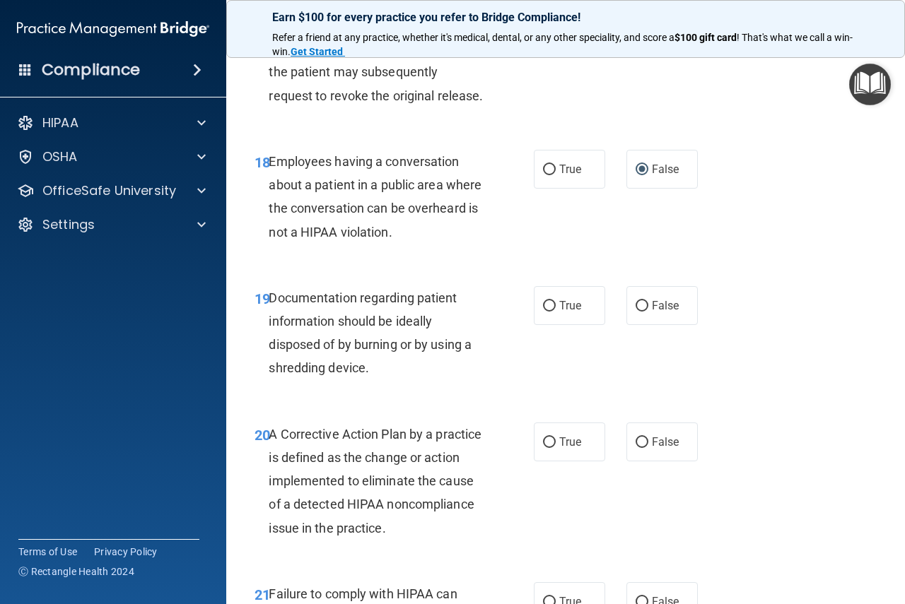
scroll to position [2352, 0]
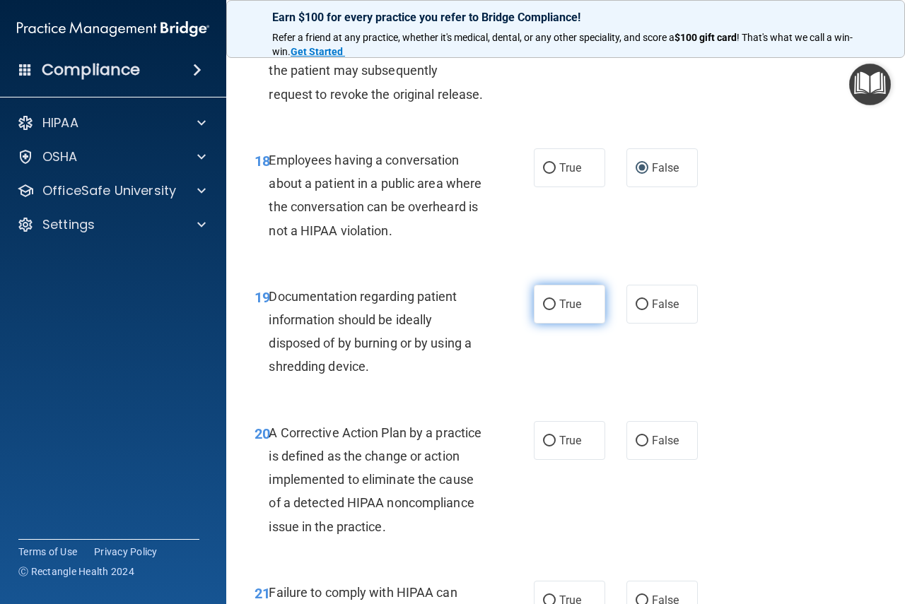
click at [551, 324] on label "True" at bounding box center [569, 304] width 71 height 39
click at [551, 310] on input "True" at bounding box center [549, 305] width 13 height 11
radio input "true"
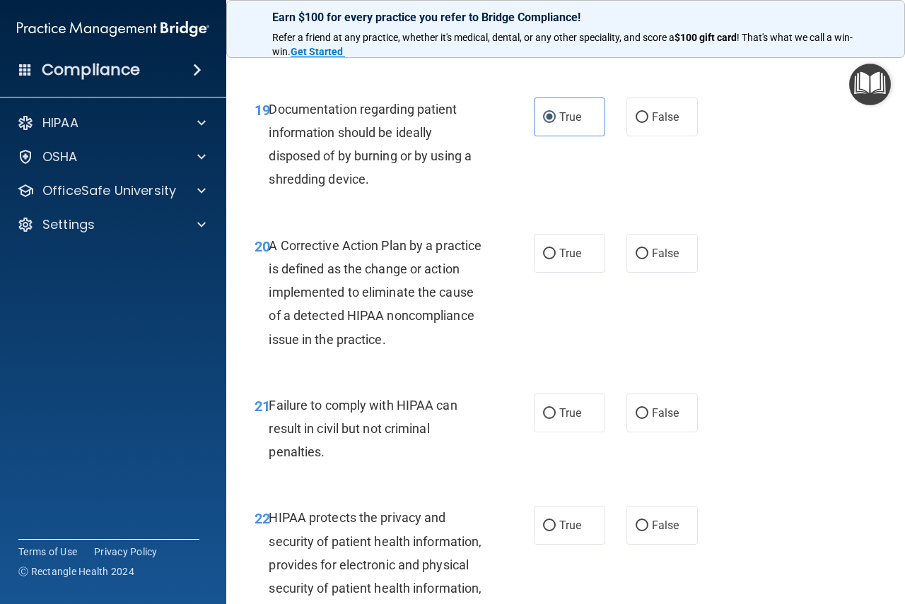
scroll to position [2564, 0]
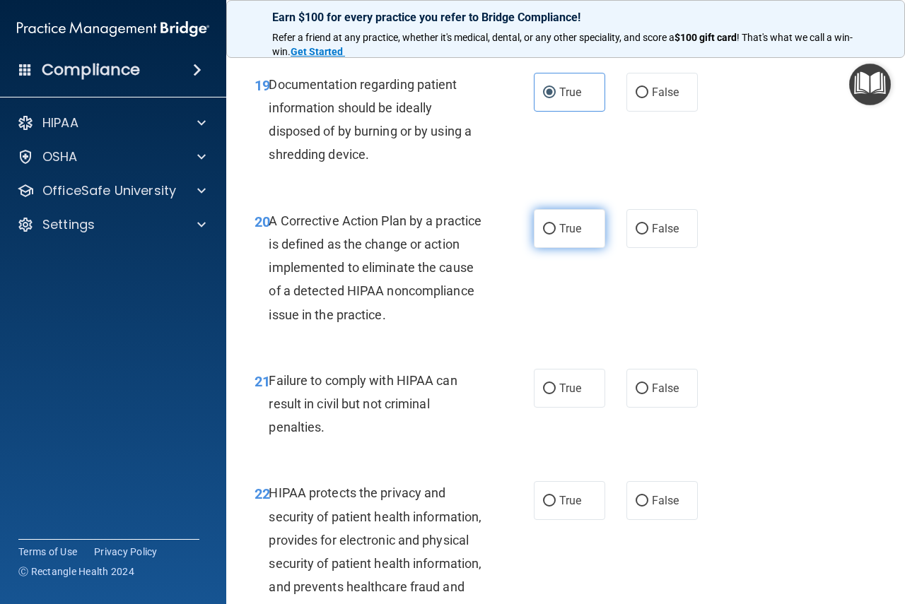
click at [559, 235] on span "True" at bounding box center [570, 228] width 22 height 13
click at [556, 235] on input "True" at bounding box center [549, 229] width 13 height 11
radio input "true"
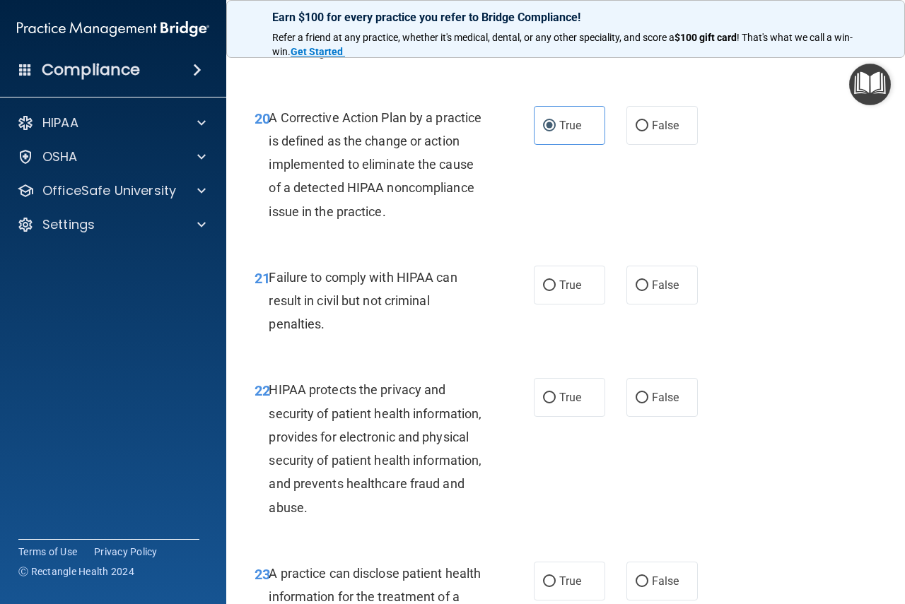
scroll to position [2706, 0]
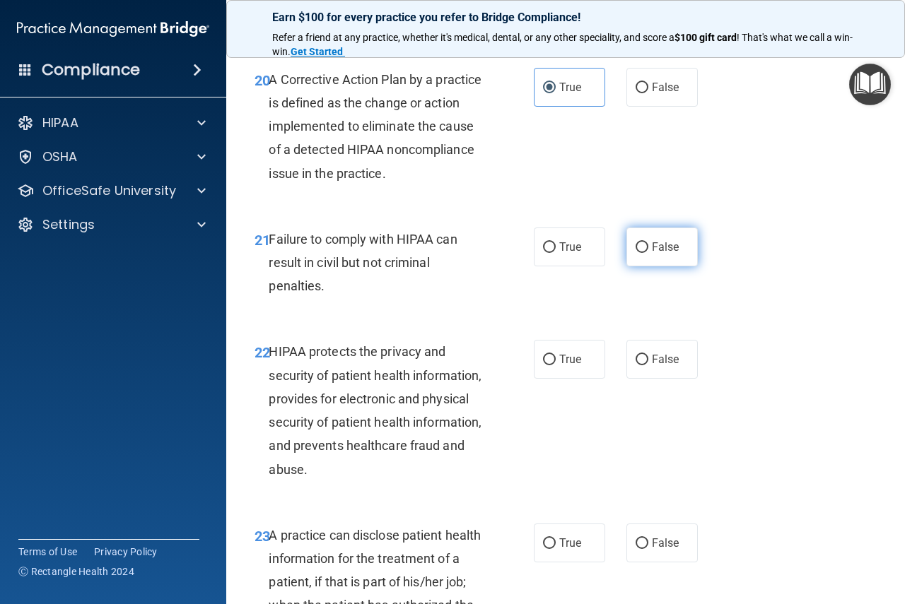
click at [649, 267] on label "False" at bounding box center [661, 247] width 71 height 39
click at [648, 253] on input "False" at bounding box center [642, 247] width 13 height 11
radio input "true"
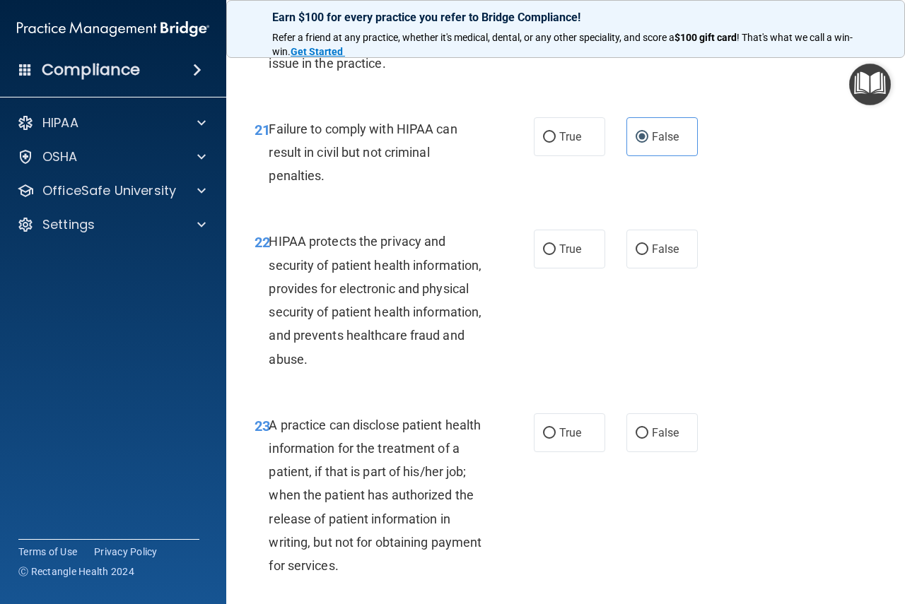
scroll to position [2847, 0]
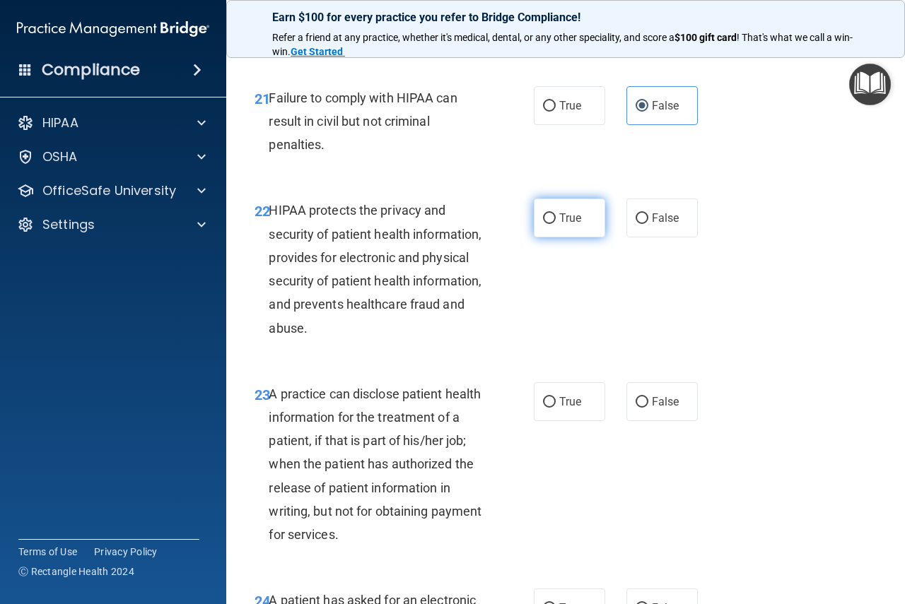
click at [560, 225] on span "True" at bounding box center [570, 217] width 22 height 13
click at [556, 224] on input "True" at bounding box center [549, 219] width 13 height 11
radio input "true"
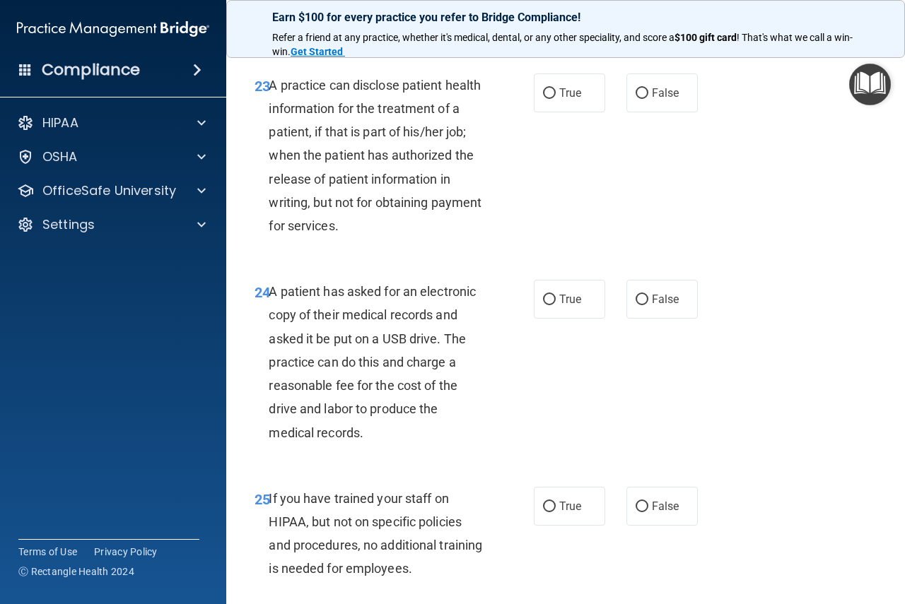
scroll to position [3201, 0]
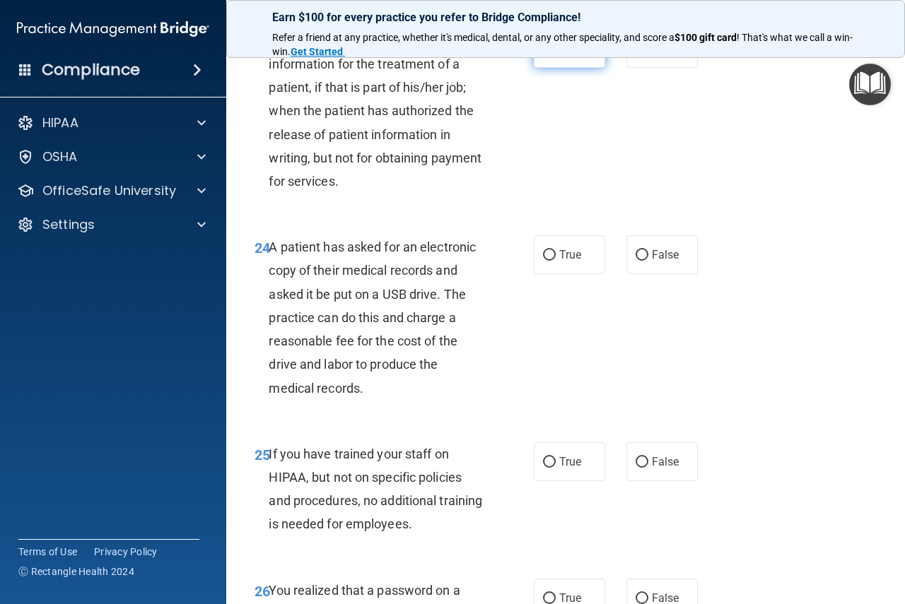
click at [544, 54] on input "True" at bounding box center [549, 49] width 13 height 11
radio input "true"
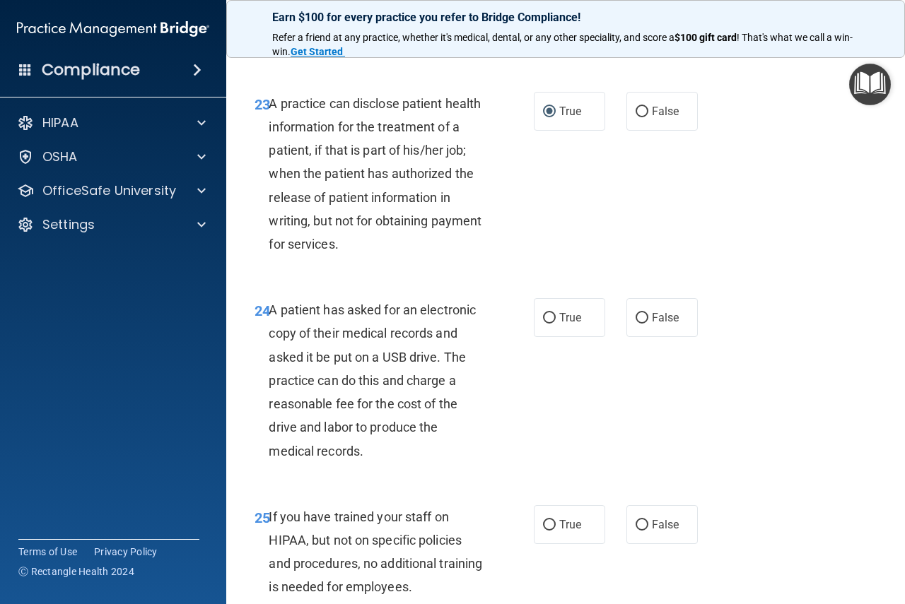
scroll to position [3130, 0]
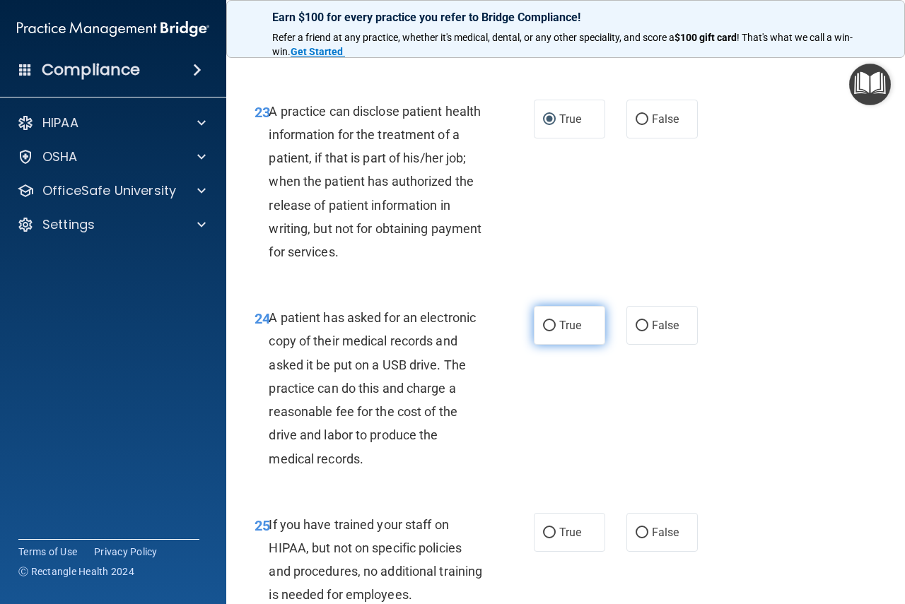
click at [534, 345] on label "True" at bounding box center [569, 325] width 71 height 39
click at [543, 332] on input "True" at bounding box center [549, 326] width 13 height 11
radio input "true"
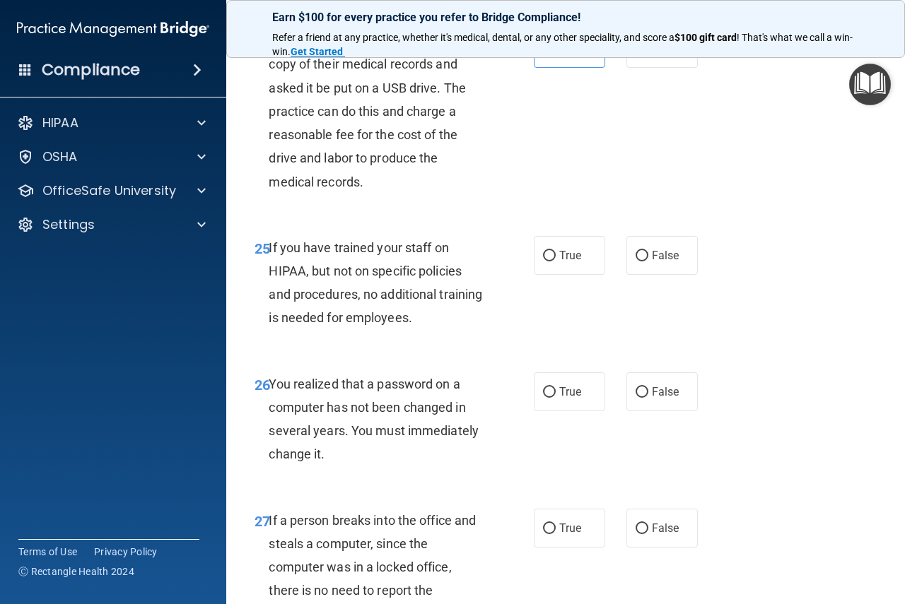
scroll to position [3413, 0]
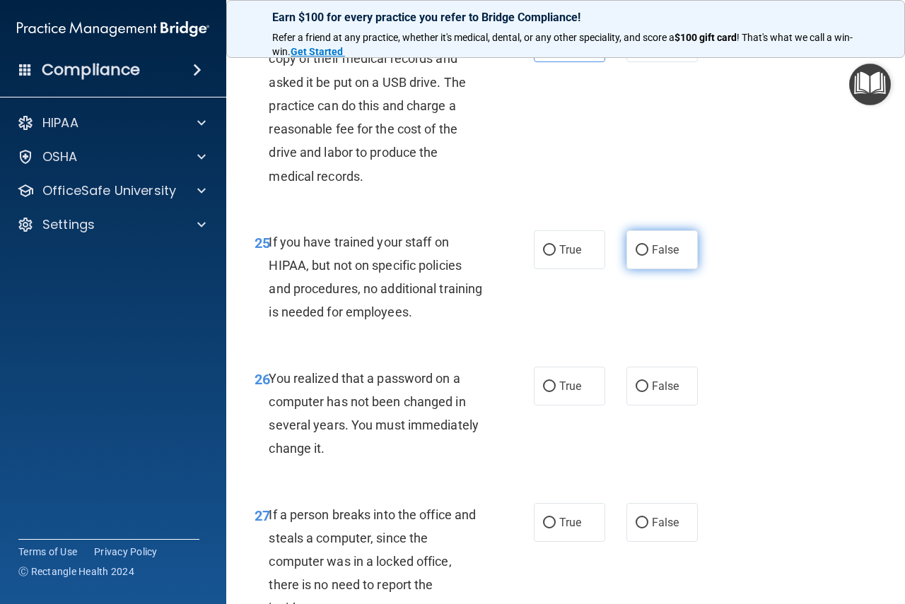
click at [636, 256] on input "False" at bounding box center [642, 250] width 13 height 11
radio input "true"
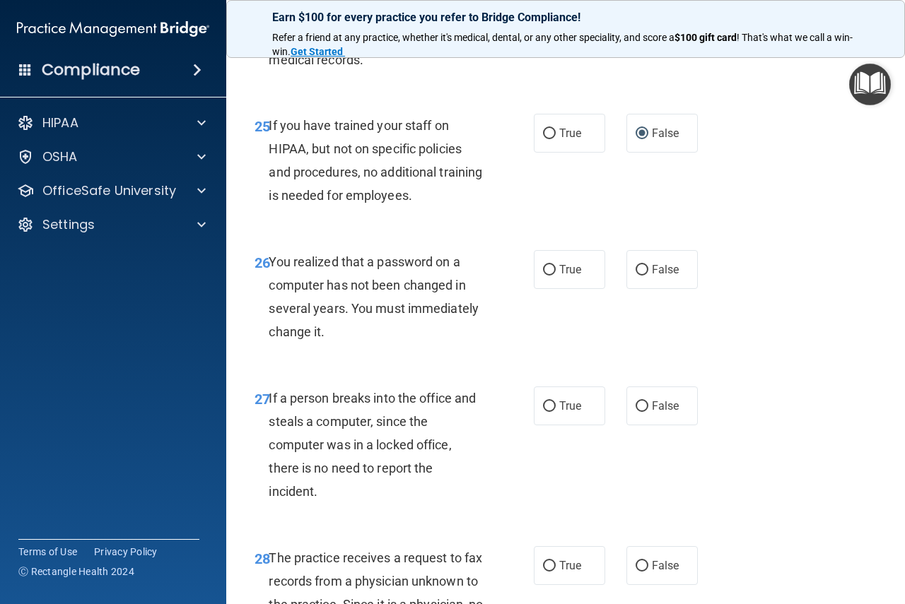
scroll to position [3554, 0]
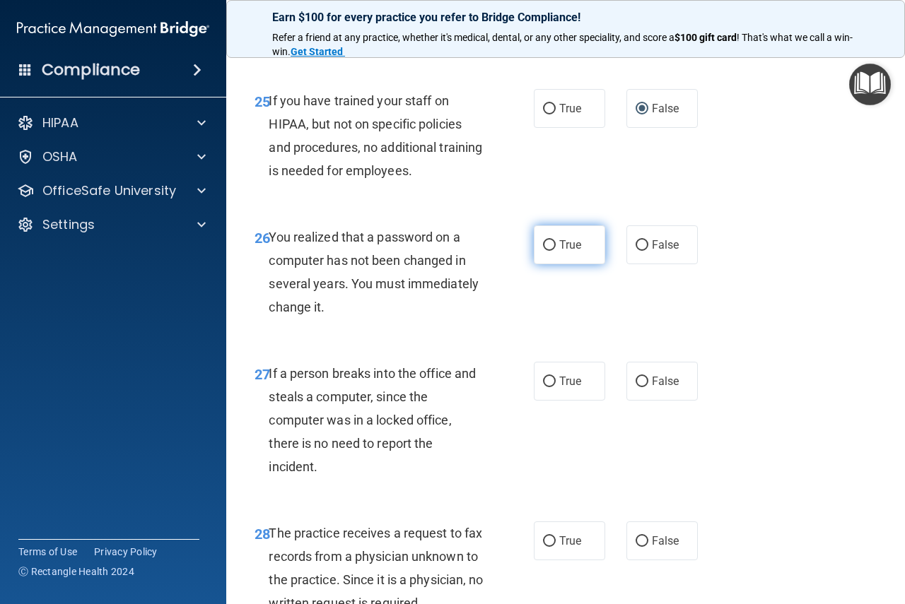
click at [550, 264] on label "True" at bounding box center [569, 245] width 71 height 39
click at [550, 251] on input "True" at bounding box center [549, 245] width 13 height 11
radio input "true"
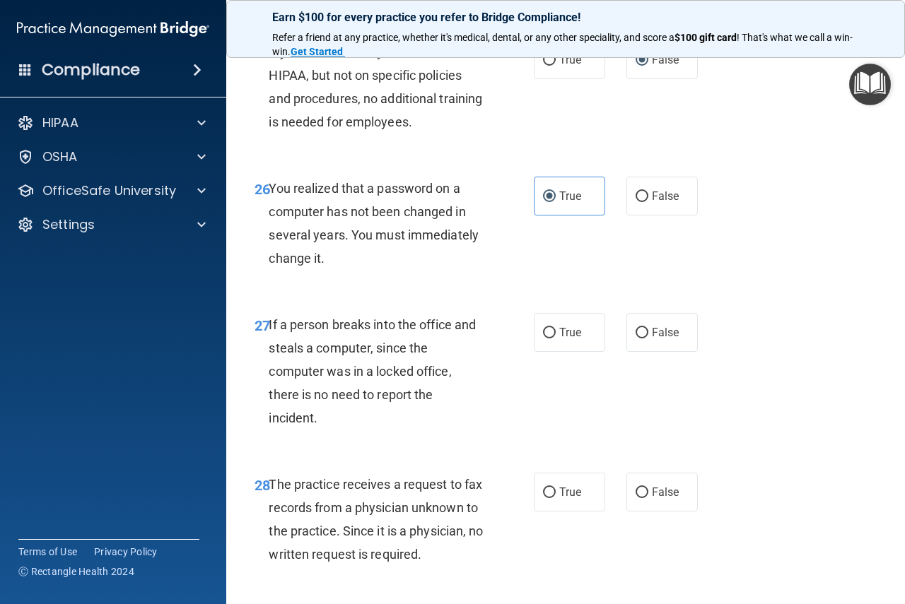
scroll to position [3695, 0]
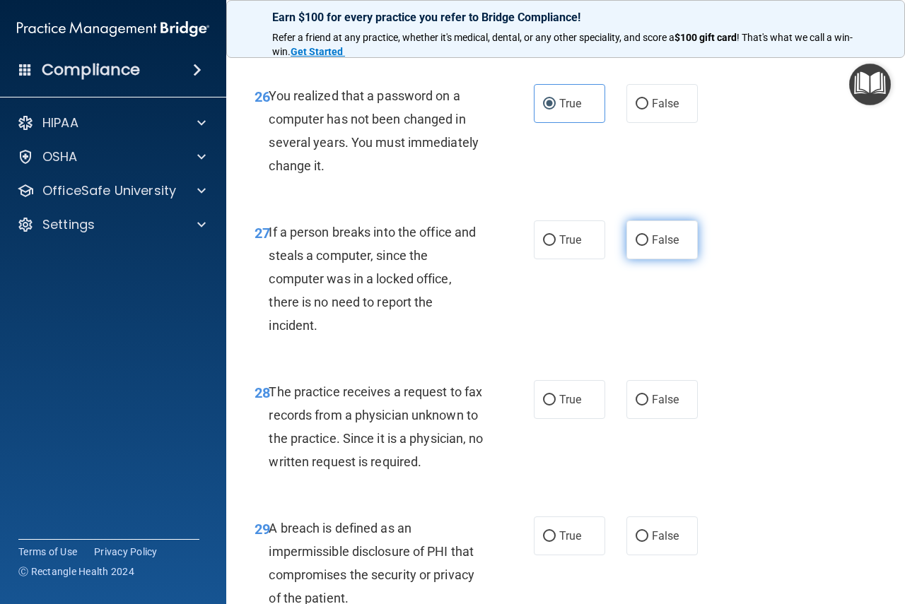
click at [636, 246] on input "False" at bounding box center [642, 240] width 13 height 11
radio input "true"
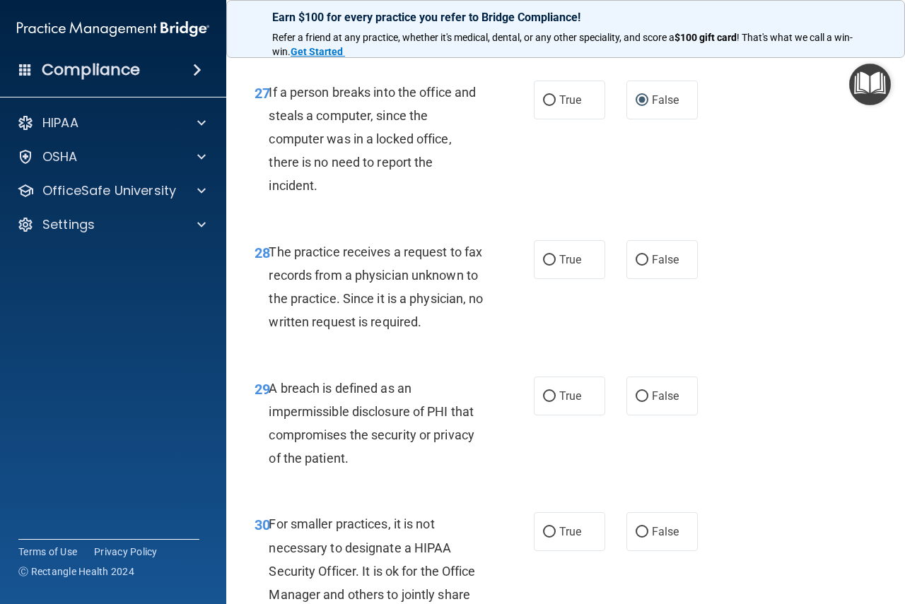
scroll to position [3837, 0]
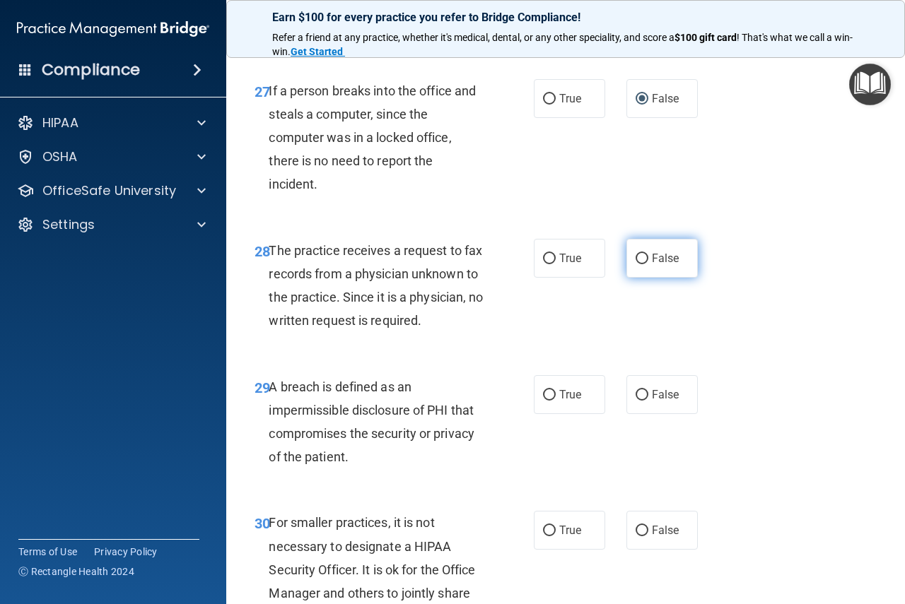
click at [626, 278] on label "False" at bounding box center [661, 258] width 71 height 39
click at [636, 264] on input "False" at bounding box center [642, 259] width 13 height 11
radio input "true"
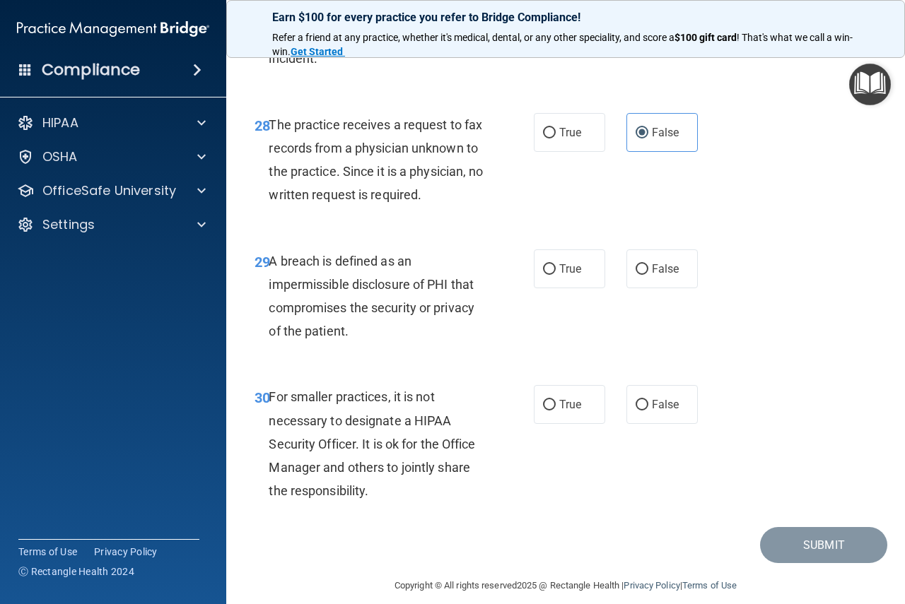
scroll to position [3978, 0]
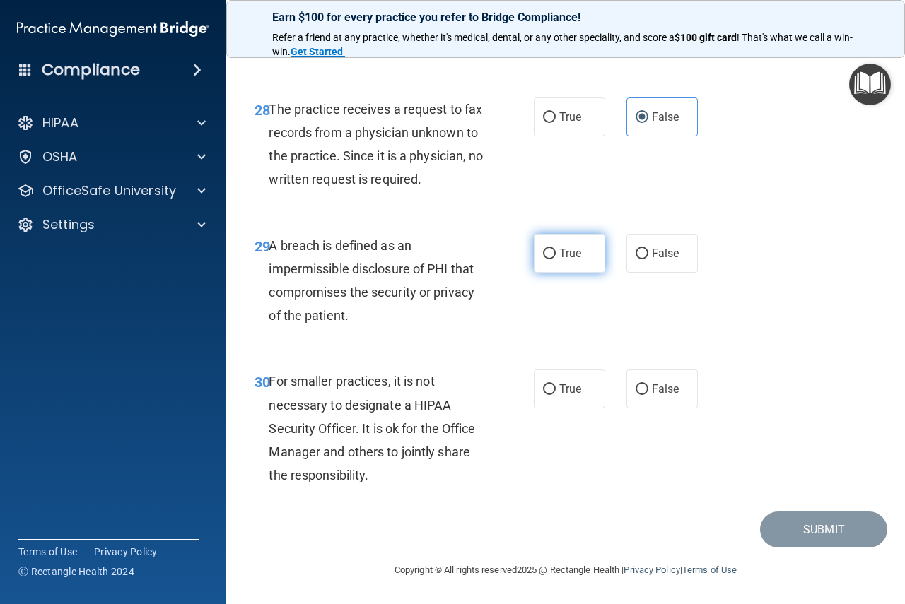
click at [549, 273] on label "True" at bounding box center [569, 253] width 71 height 39
click at [549, 259] on input "True" at bounding box center [549, 254] width 13 height 11
radio input "true"
click at [643, 391] on label "False" at bounding box center [661, 389] width 71 height 39
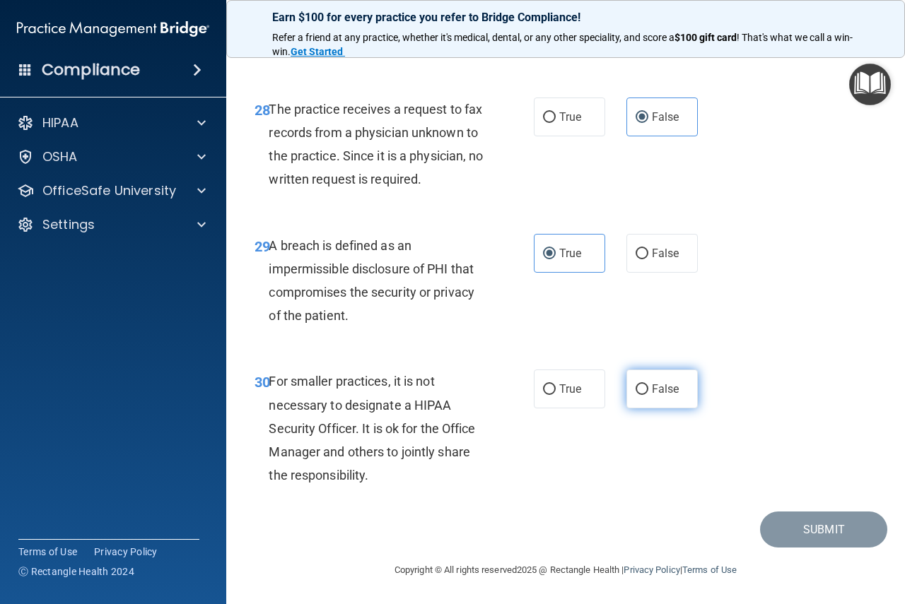
click at [643, 391] on input "False" at bounding box center [642, 390] width 13 height 11
radio input "true"
click at [807, 530] on button "Submit" at bounding box center [823, 530] width 127 height 36
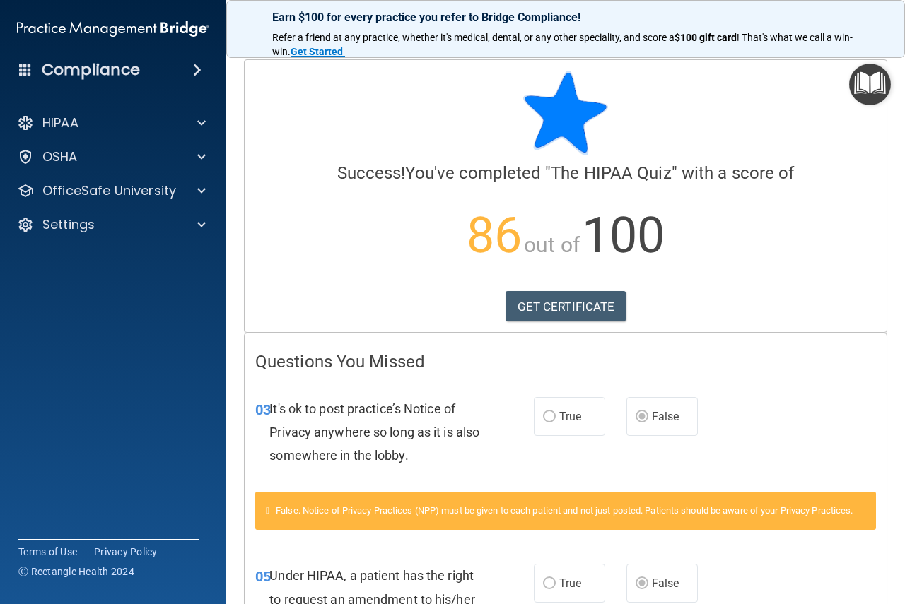
drag, startPoint x: 366, startPoint y: 240, endPoint x: 332, endPoint y: 214, distance: 42.8
click at [332, 214] on p "86 out of 100" at bounding box center [565, 235] width 621 height 91
